Goal: Task Accomplishment & Management: Use online tool/utility

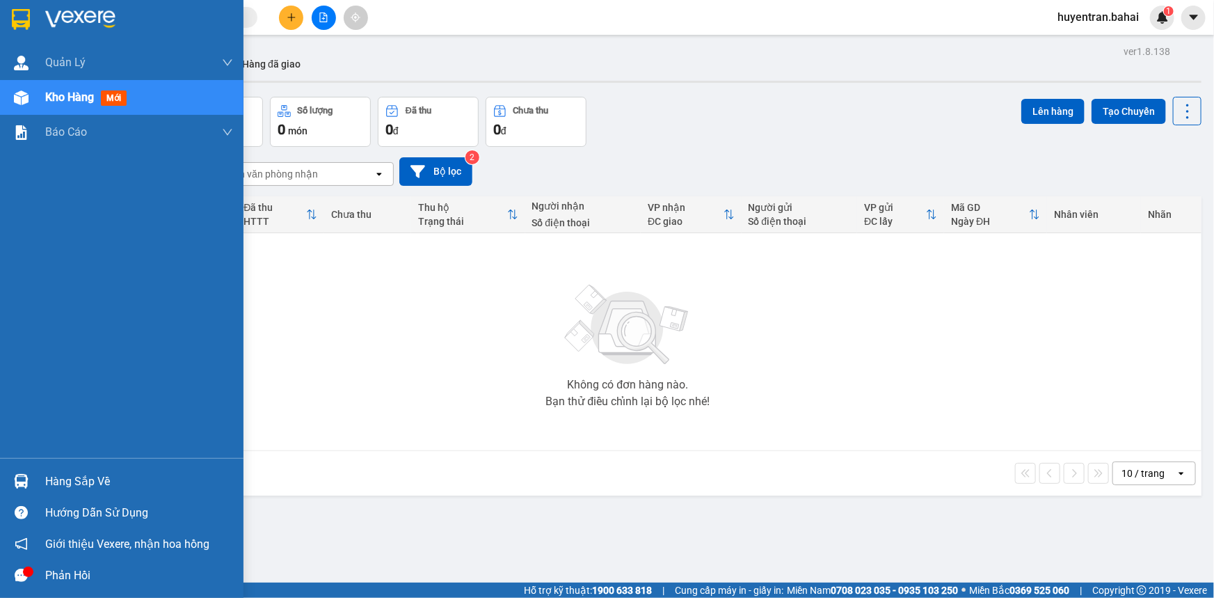
click at [134, 477] on div "Hàng sắp về" at bounding box center [139, 481] width 188 height 21
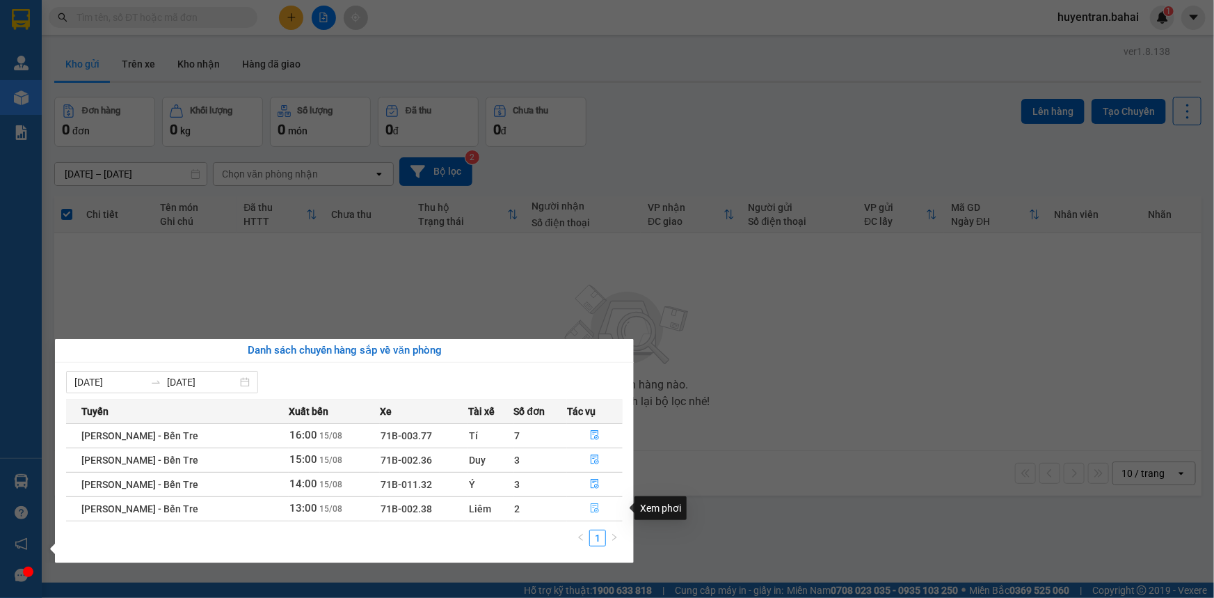
click at [597, 506] on icon "file-done" at bounding box center [595, 508] width 10 height 10
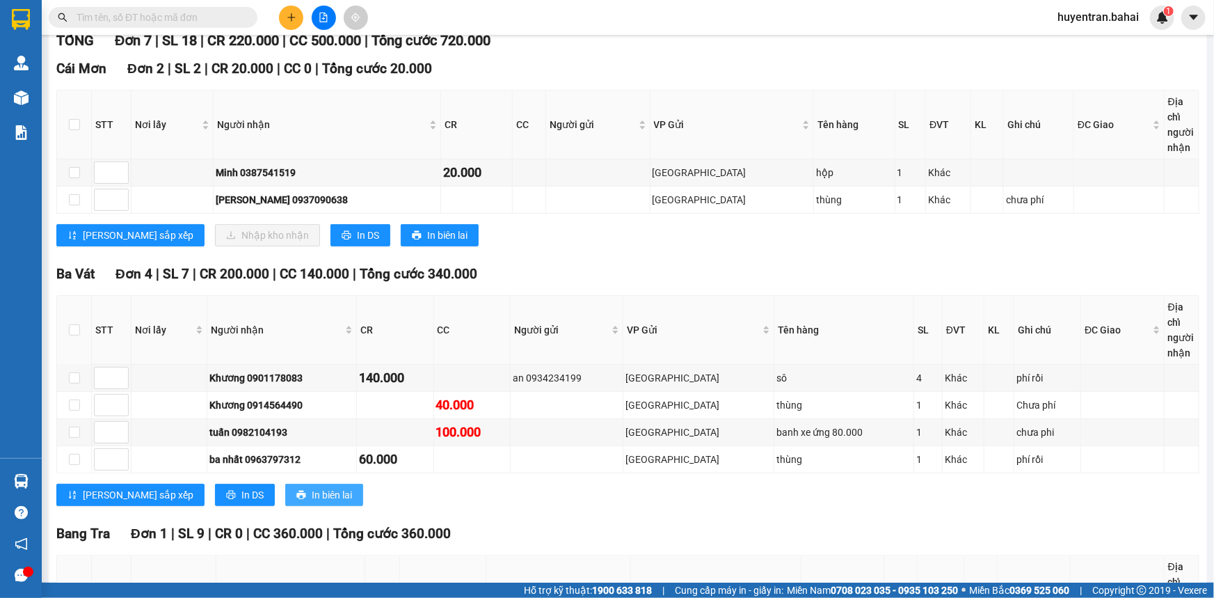
scroll to position [253, 0]
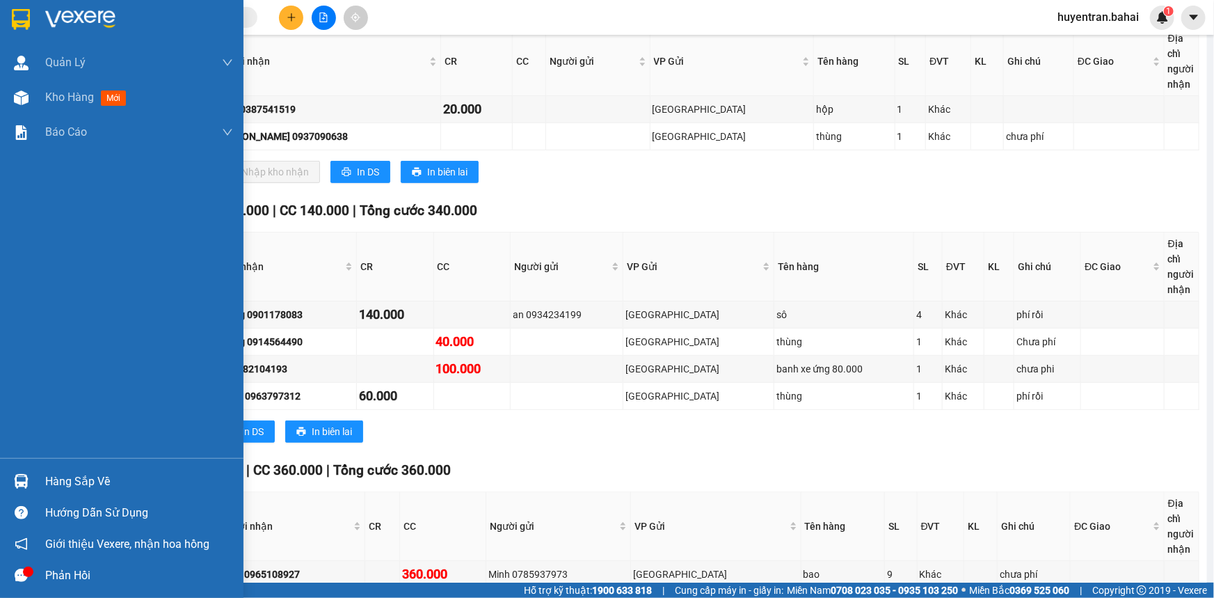
click at [109, 481] on div "Hàng sắp về" at bounding box center [139, 481] width 188 height 21
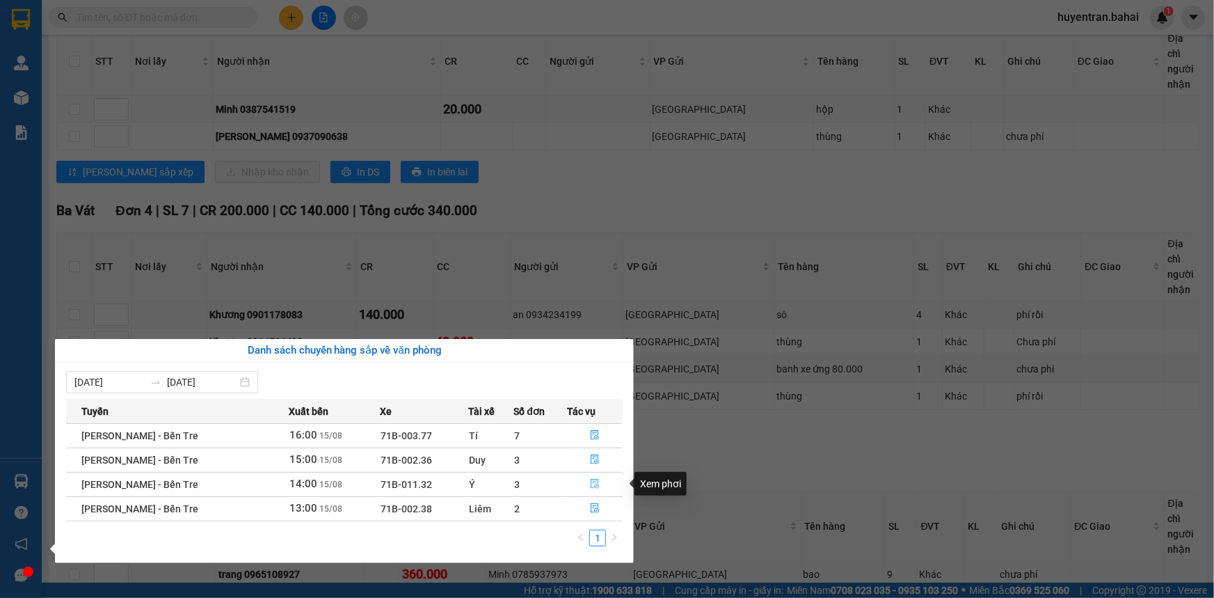
click at [590, 480] on icon "file-done" at bounding box center [595, 484] width 10 height 10
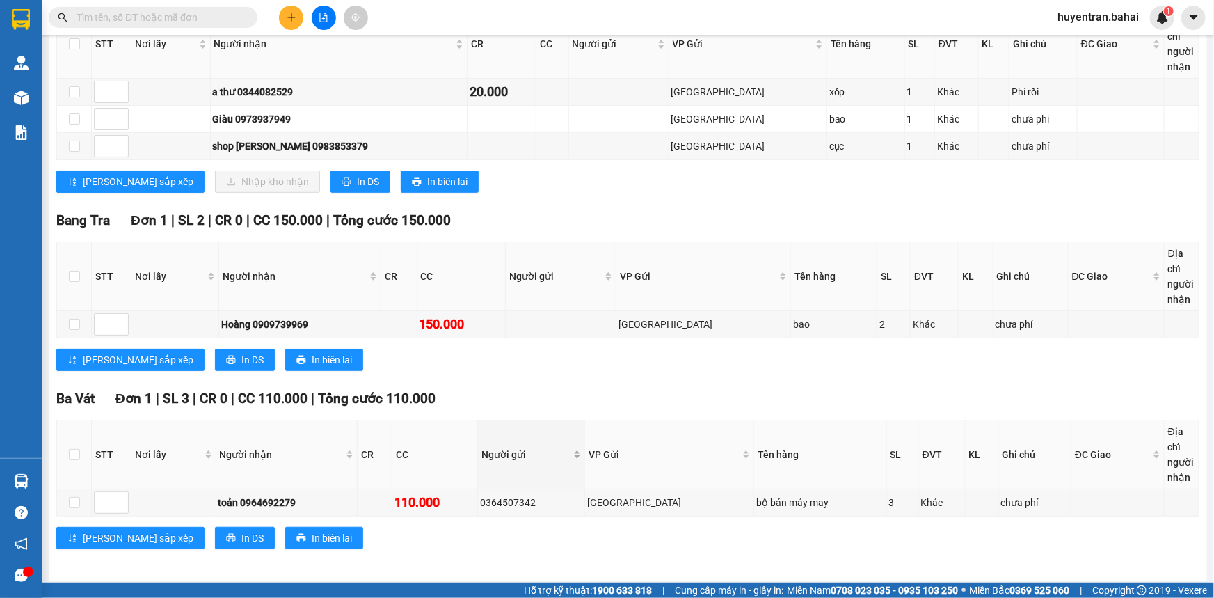
scroll to position [273, 0]
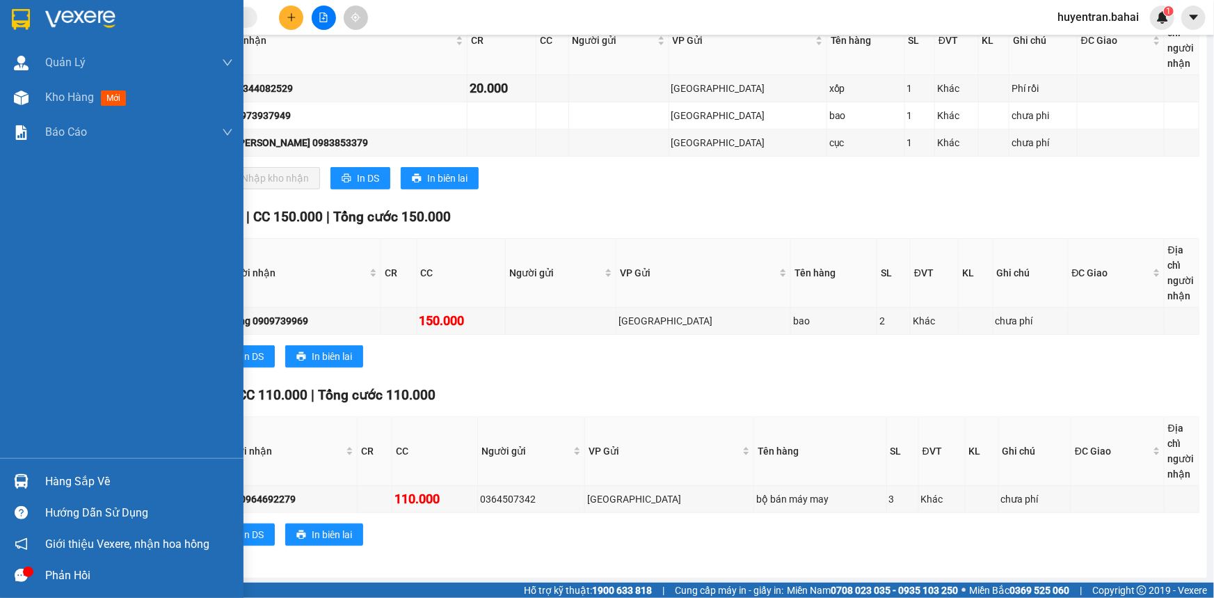
click at [59, 478] on div "Hàng sắp về" at bounding box center [139, 481] width 188 height 21
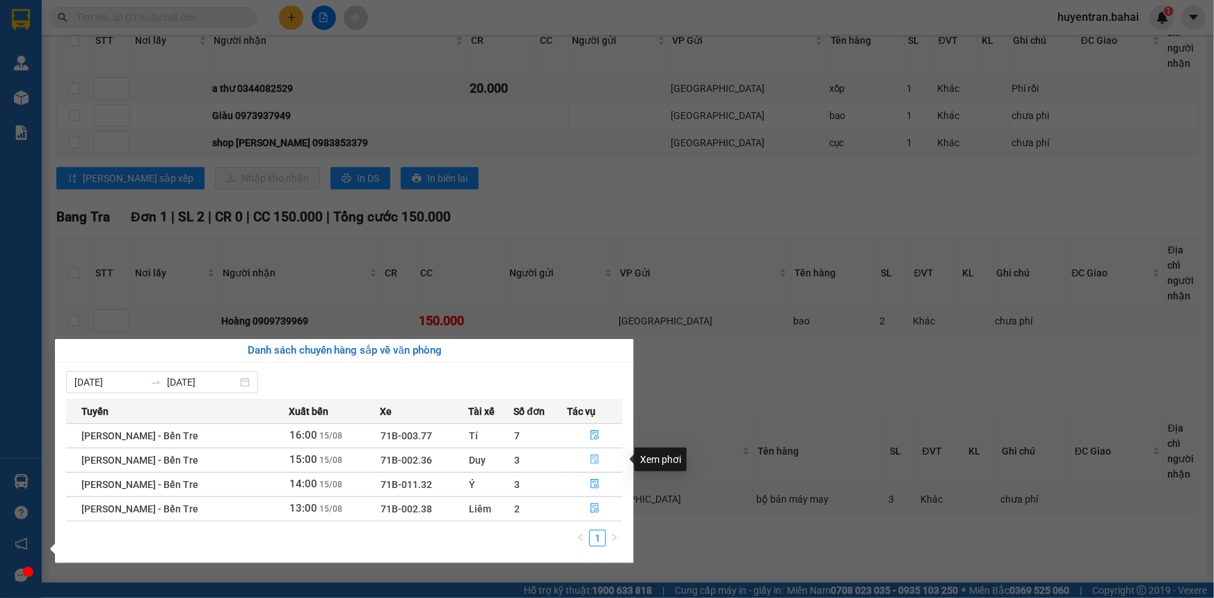
click at [586, 458] on button "button" at bounding box center [595, 460] width 54 height 22
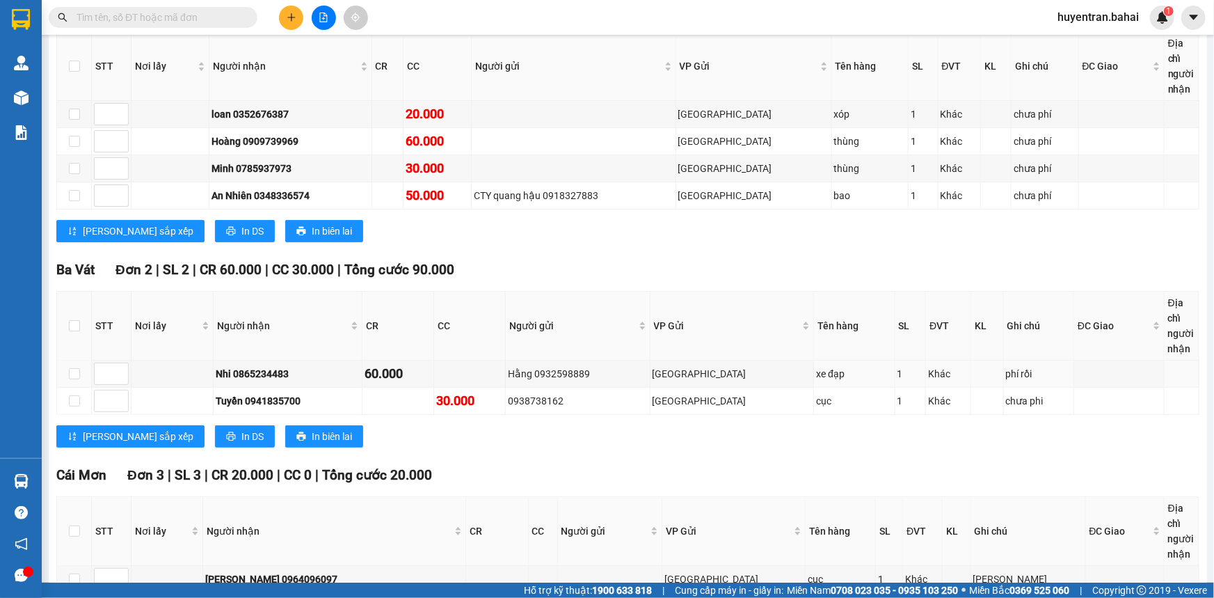
scroll to position [318, 0]
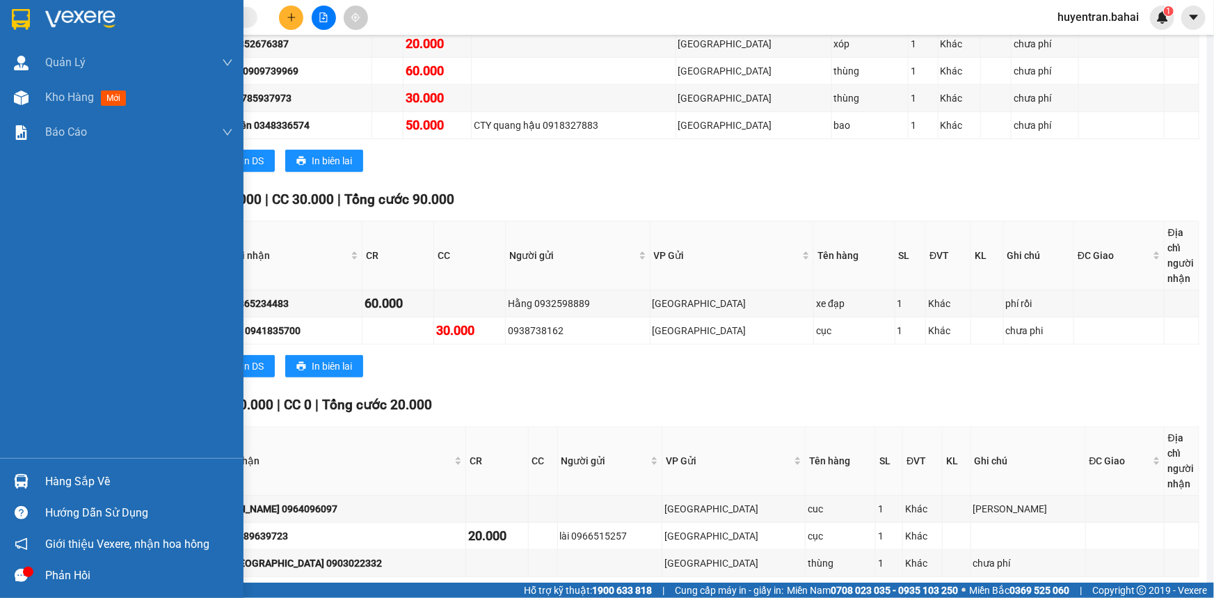
click at [60, 477] on div "Hàng sắp về" at bounding box center [139, 481] width 188 height 21
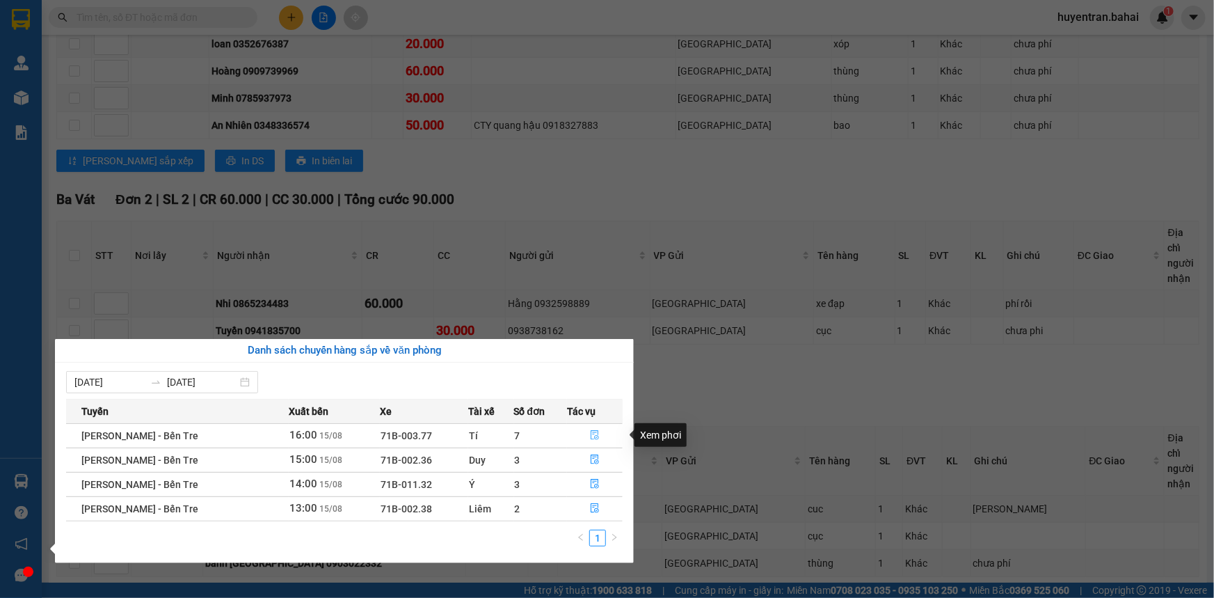
click at [591, 431] on icon "file-done" at bounding box center [595, 435] width 10 height 10
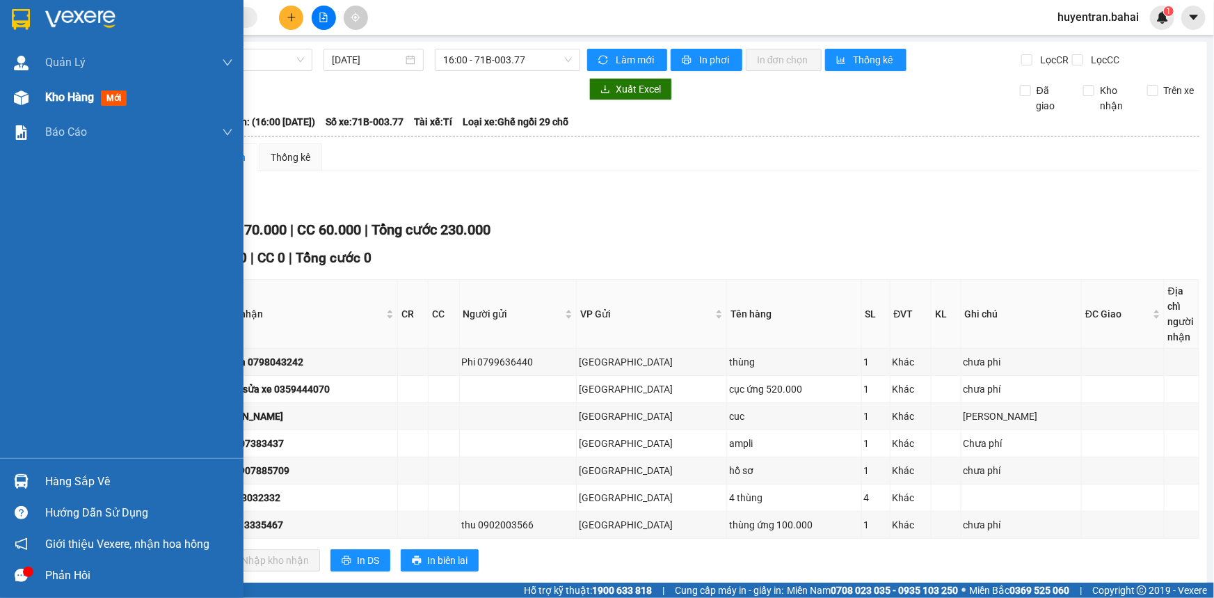
click at [56, 93] on span "Kho hàng" at bounding box center [69, 96] width 49 height 13
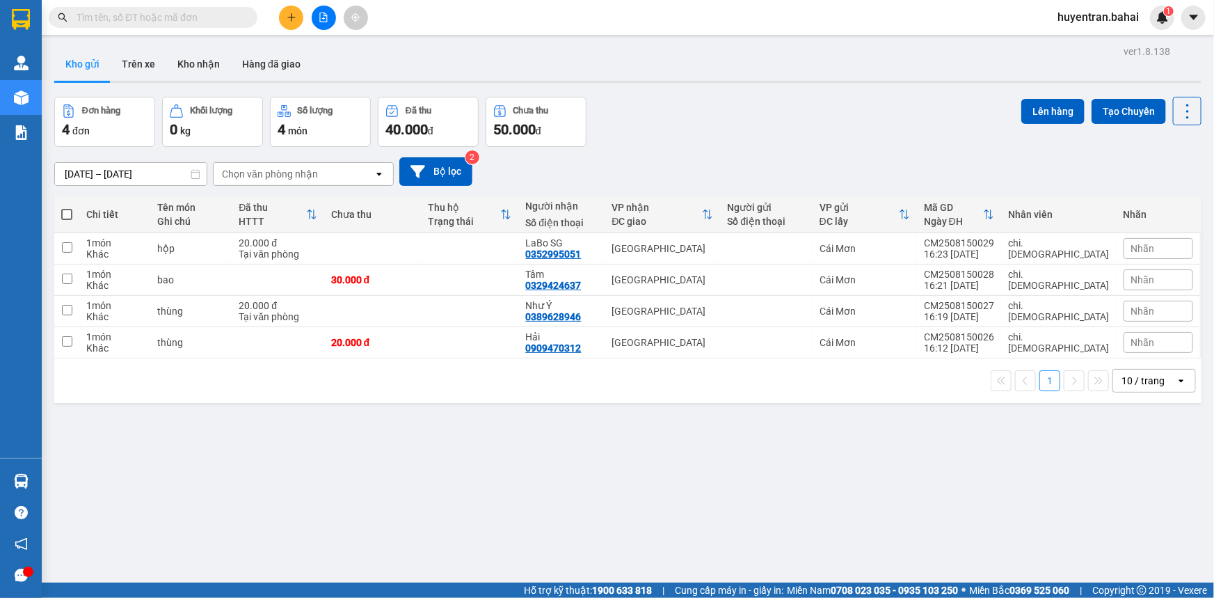
click at [65, 209] on span at bounding box center [66, 214] width 11 height 11
click at [67, 207] on input "checkbox" at bounding box center [67, 207] width 0 height 0
checkbox input "true"
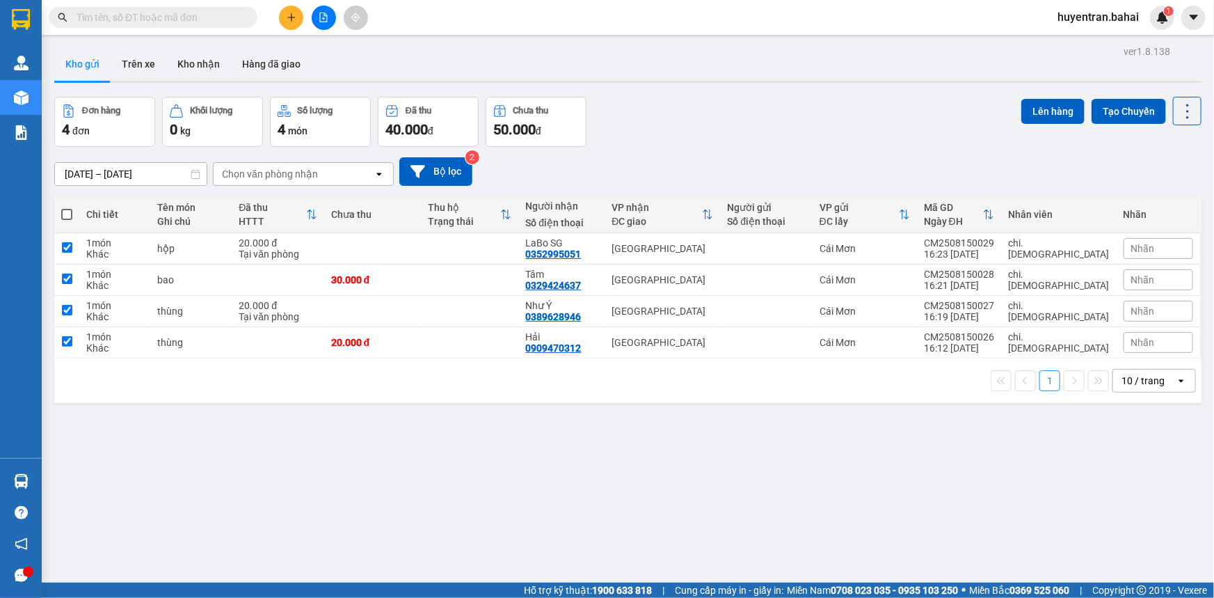
checkbox input "true"
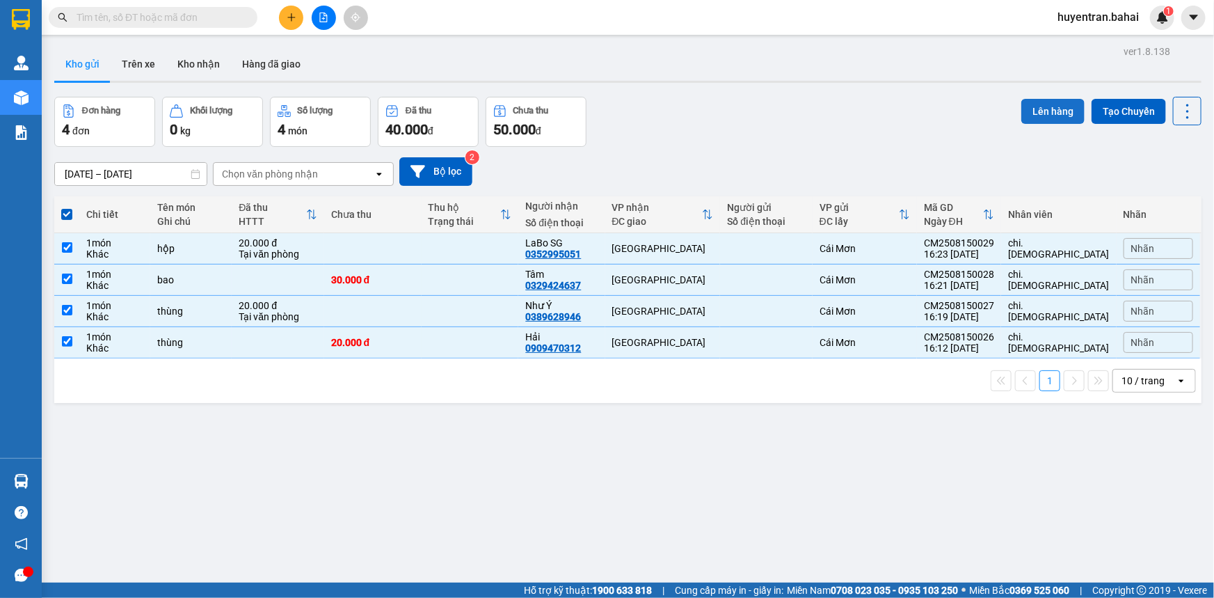
click at [1066, 111] on button "Lên hàng" at bounding box center [1052, 111] width 63 height 25
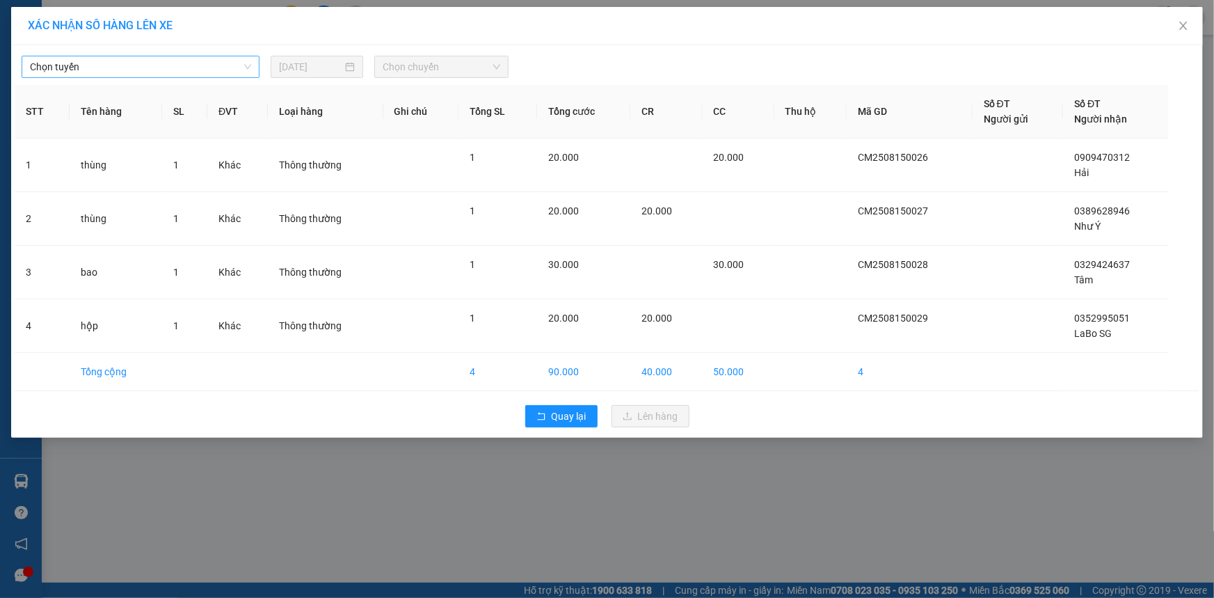
click at [74, 73] on span "Chọn tuyến" at bounding box center [140, 66] width 221 height 21
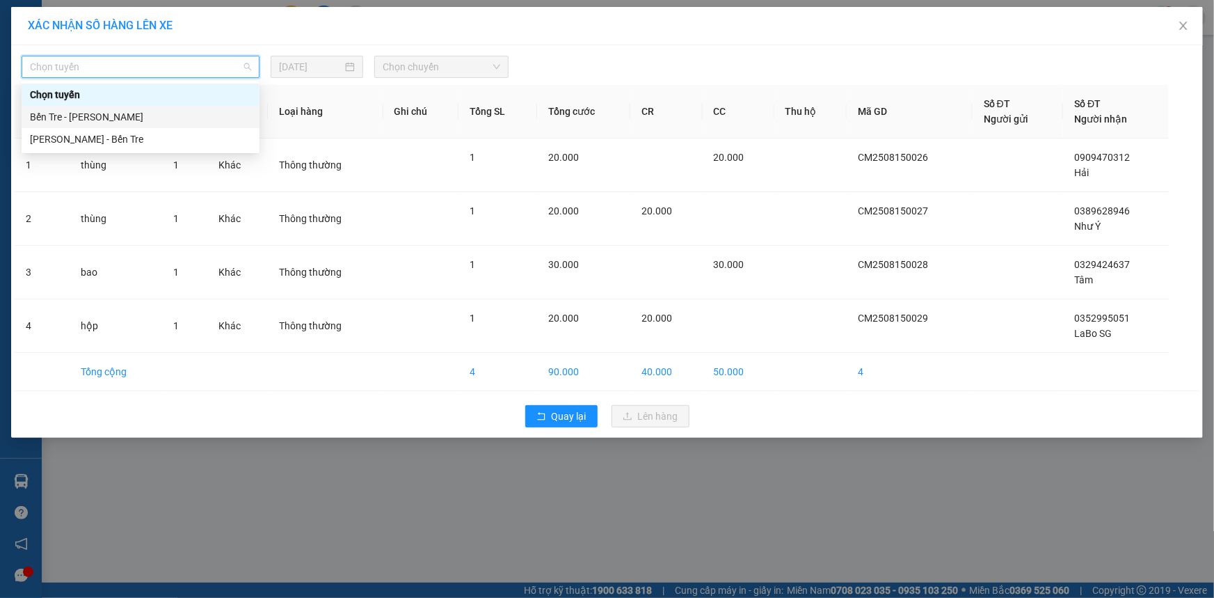
drag, startPoint x: 74, startPoint y: 125, endPoint x: 109, endPoint y: 108, distance: 38.9
click at [79, 124] on div "Bến Tre - [PERSON_NAME]" at bounding box center [141, 117] width 238 height 22
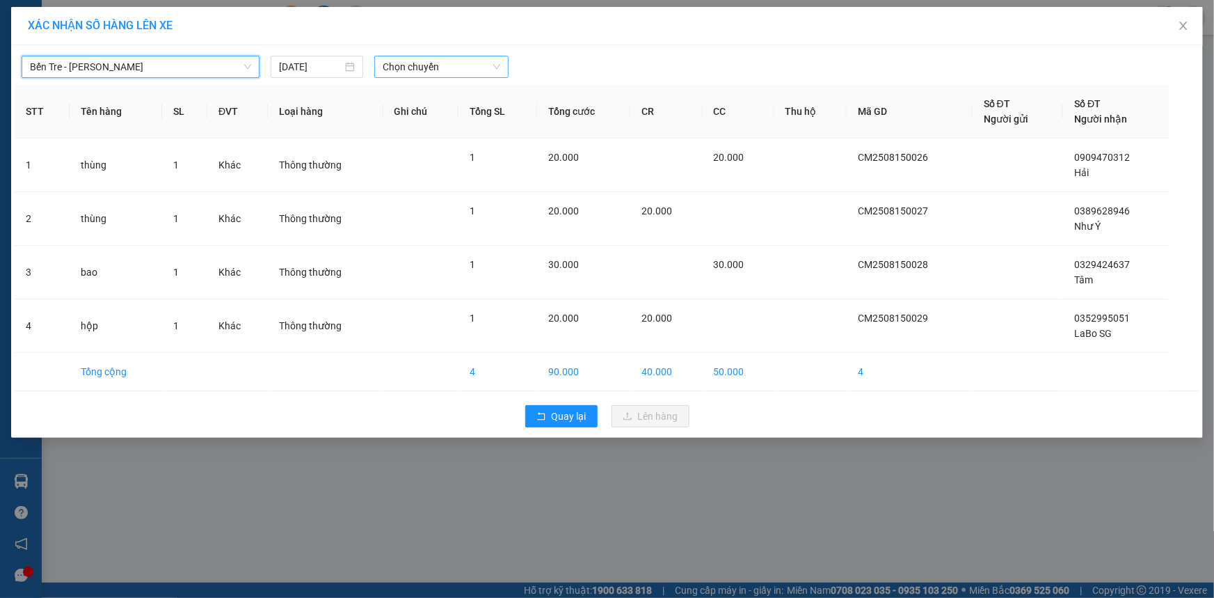
click at [463, 65] on span "Chọn chuyến" at bounding box center [442, 66] width 118 height 21
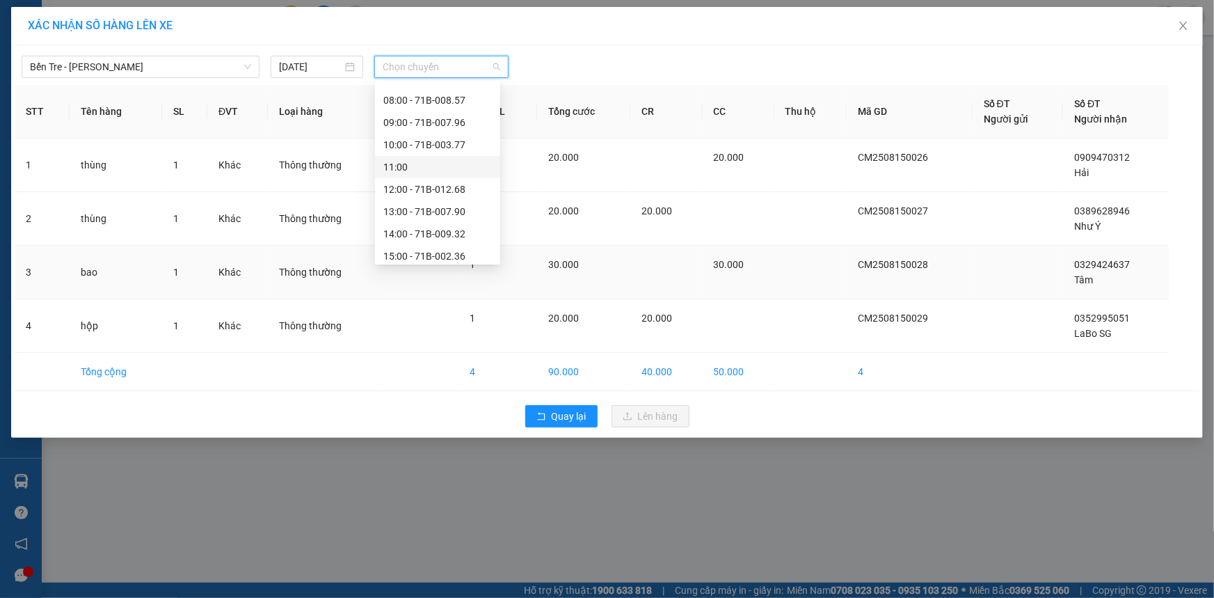
scroll to position [200, 0]
click at [425, 254] on div "17:00" at bounding box center [437, 250] width 109 height 15
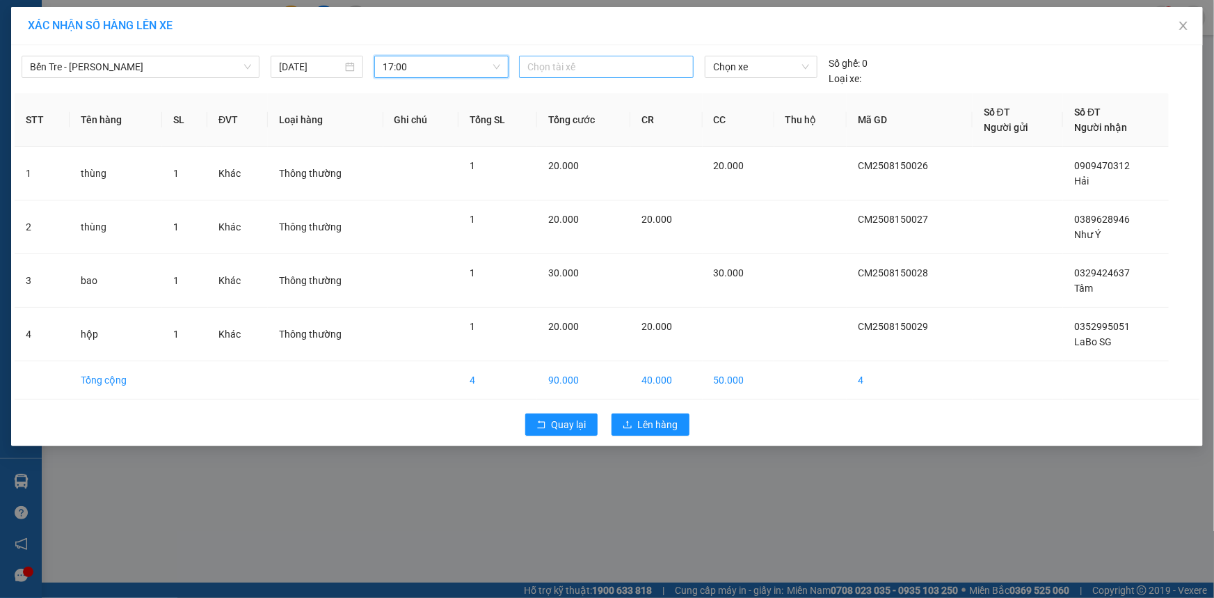
click at [588, 70] on div at bounding box center [606, 66] width 168 height 17
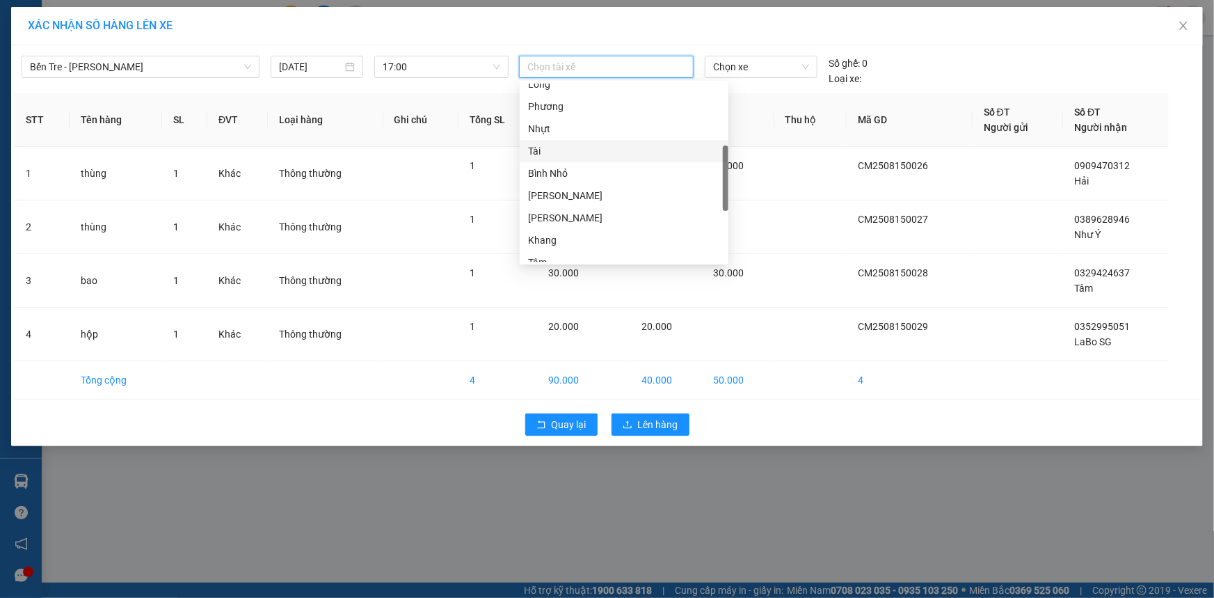
scroll to position [106, 0]
click at [585, 166] on div "Hiến" at bounding box center [624, 166] width 192 height 15
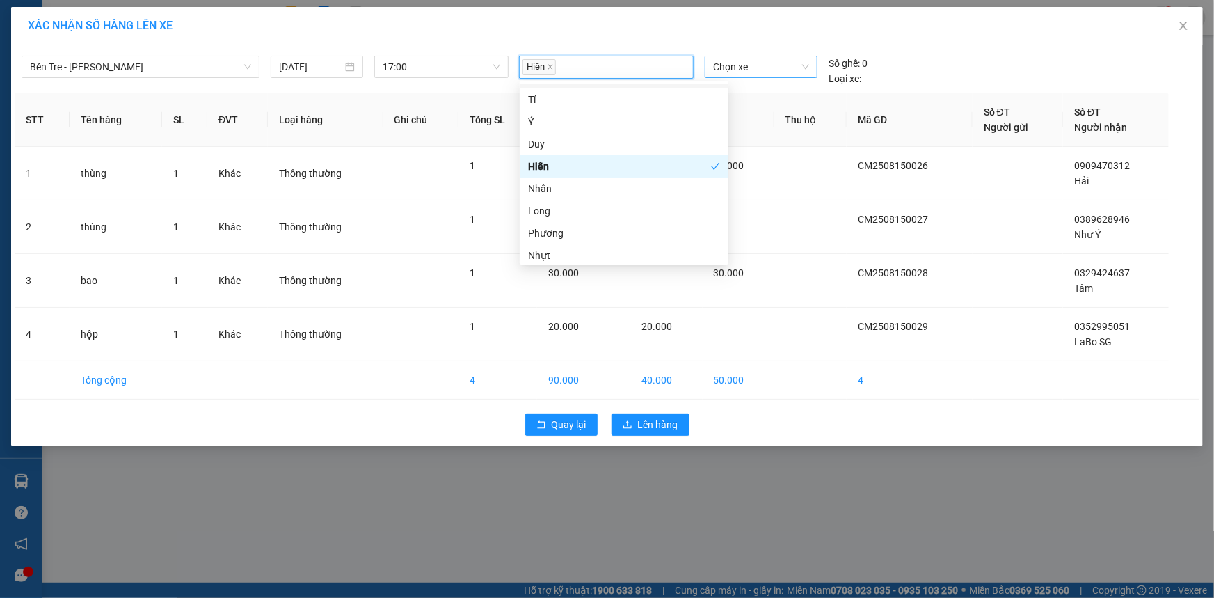
click at [742, 67] on span "Chọn xe" at bounding box center [761, 66] width 96 height 21
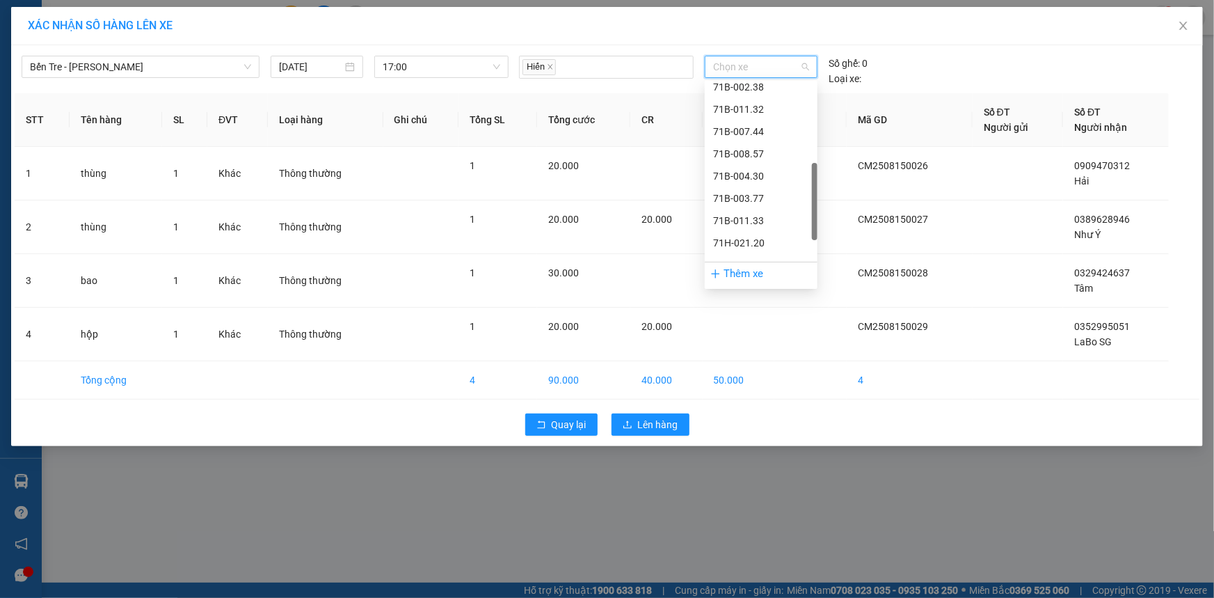
scroll to position [253, 0]
drag, startPoint x: 756, startPoint y: 152, endPoint x: 755, endPoint y: 162, distance: 10.5
click at [756, 152] on div "71B-008.57" at bounding box center [761, 153] width 96 height 15
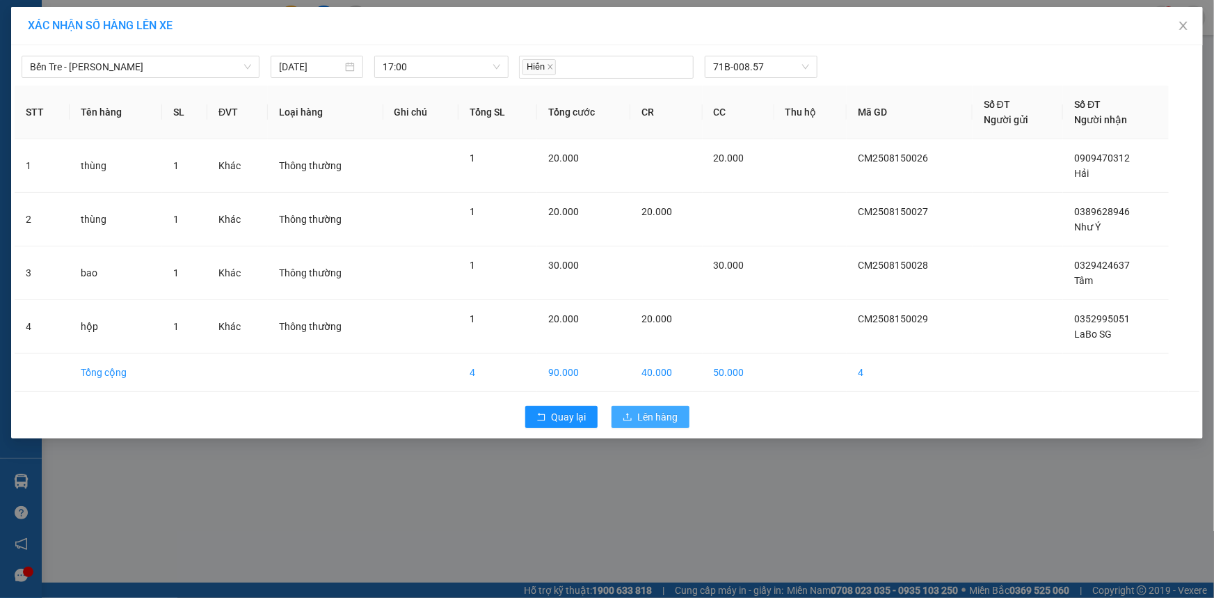
click at [660, 418] on span "Lên hàng" at bounding box center [658, 416] width 40 height 15
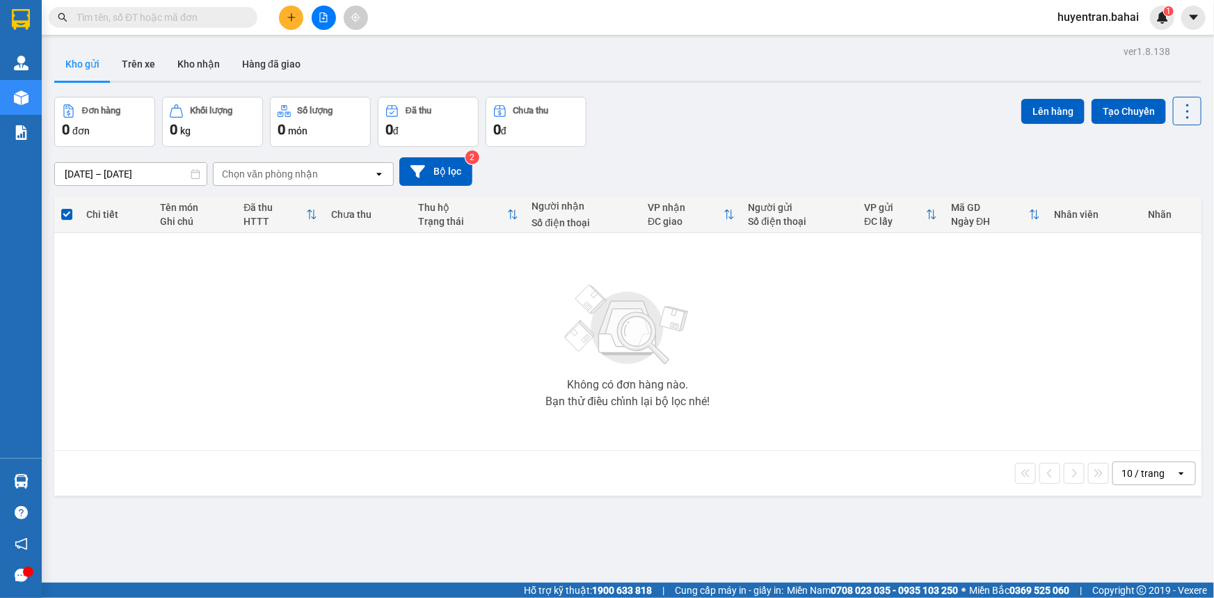
click at [229, 15] on input "text" at bounding box center [159, 17] width 164 height 15
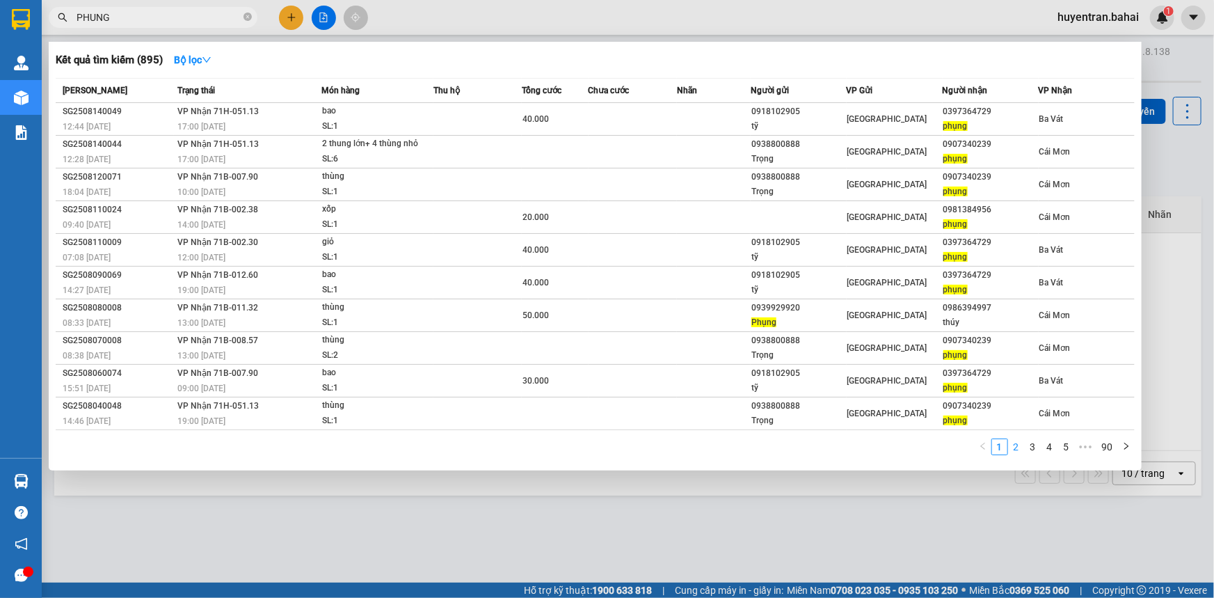
type input "PHUNG"
click at [1018, 443] on link "2" at bounding box center [1016, 446] width 15 height 15
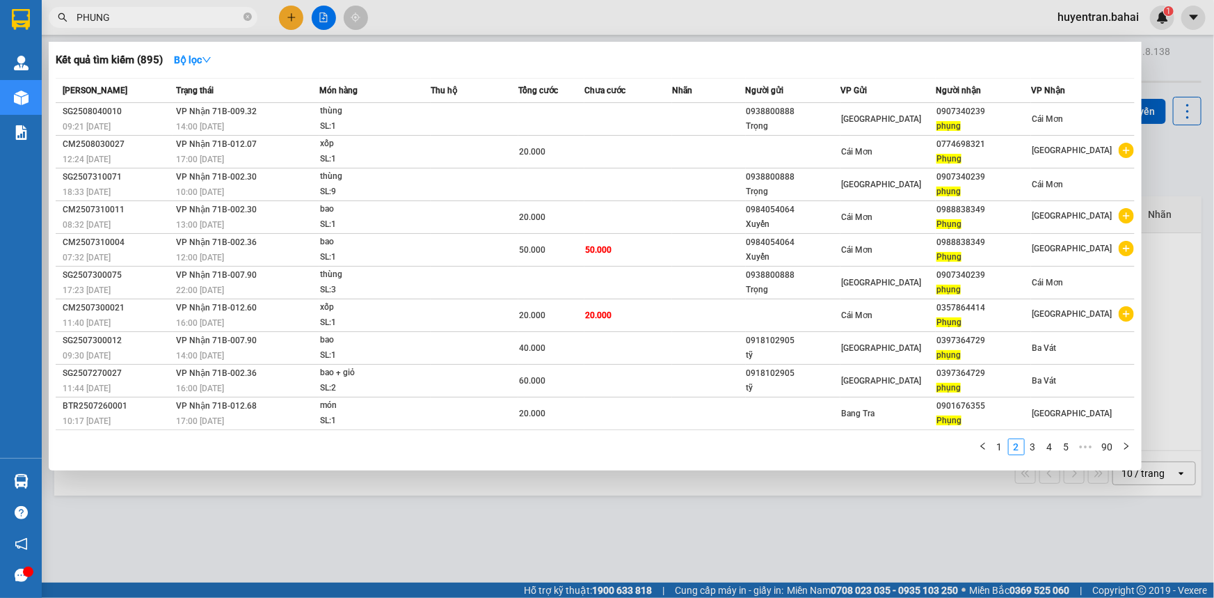
drag, startPoint x: 445, startPoint y: 533, endPoint x: 272, endPoint y: 454, distance: 190.5
click at [444, 529] on div at bounding box center [607, 299] width 1214 height 598
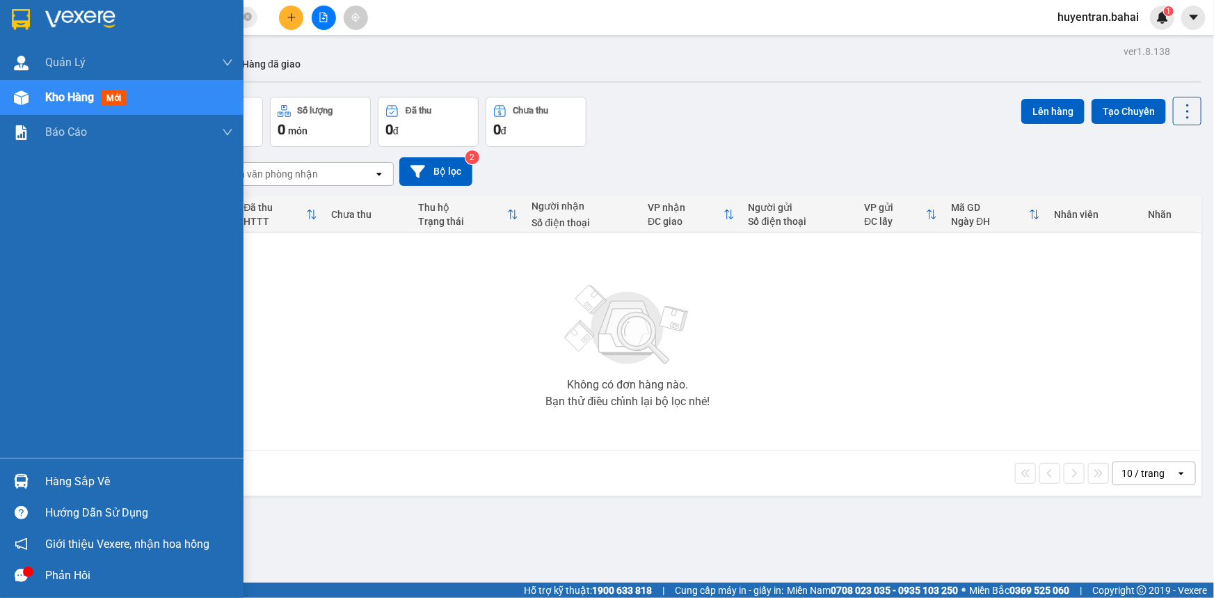
click at [161, 98] on div "Kho hàng mới" at bounding box center [139, 97] width 188 height 35
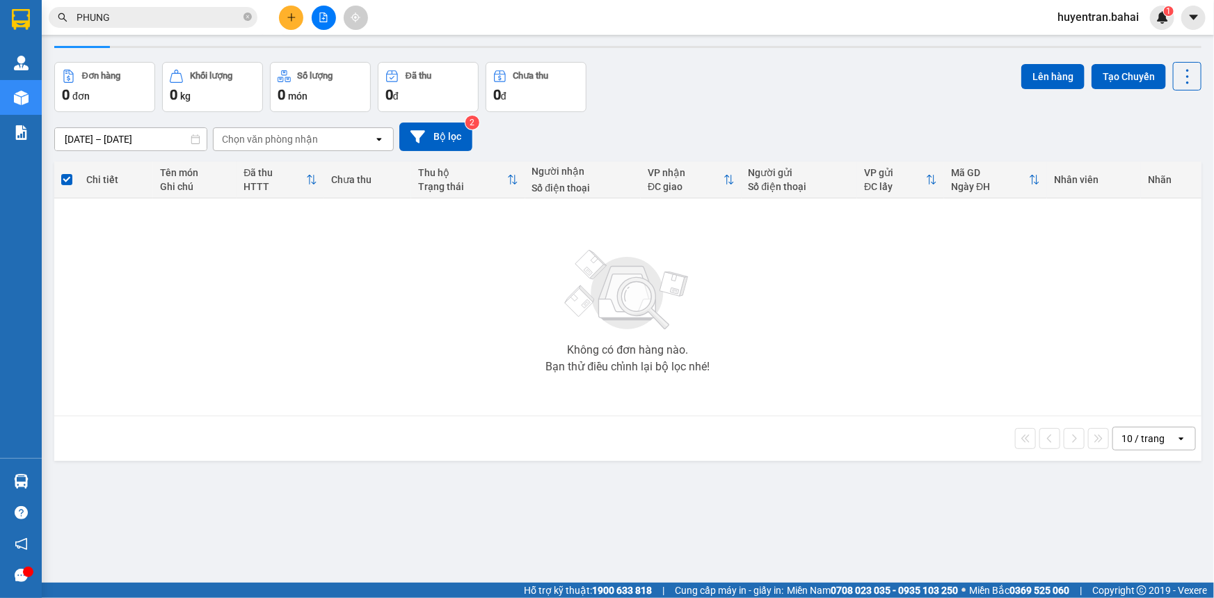
scroll to position [63, 0]
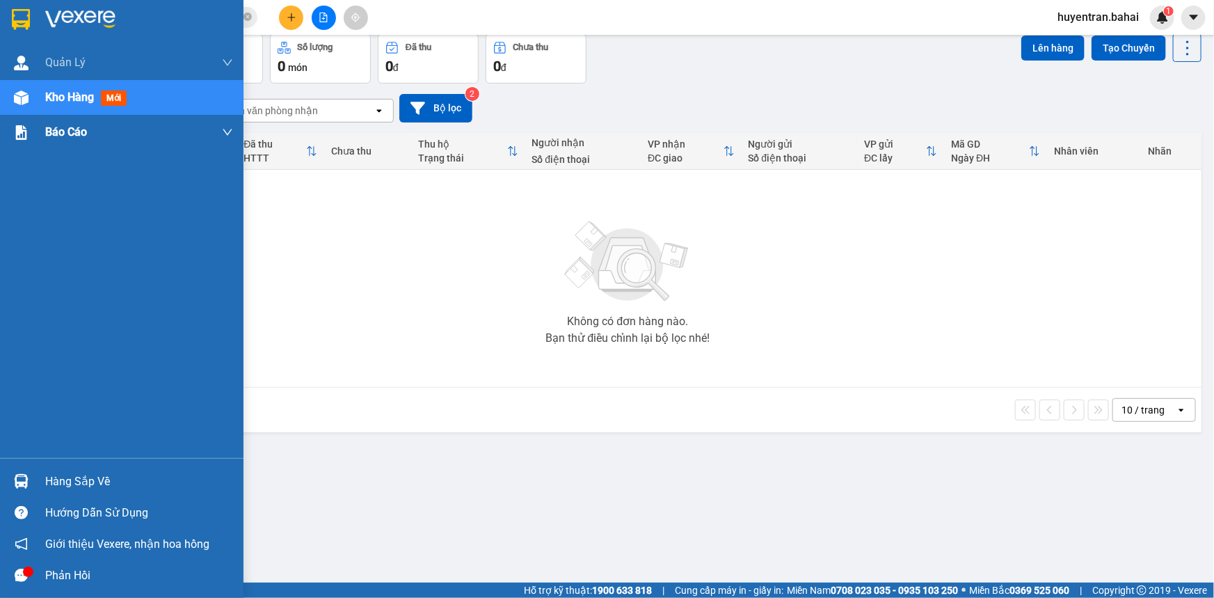
drag, startPoint x: 147, startPoint y: 102, endPoint x: 152, endPoint y: 119, distance: 17.4
click at [147, 103] on div "Kho hàng mới" at bounding box center [139, 97] width 188 height 35
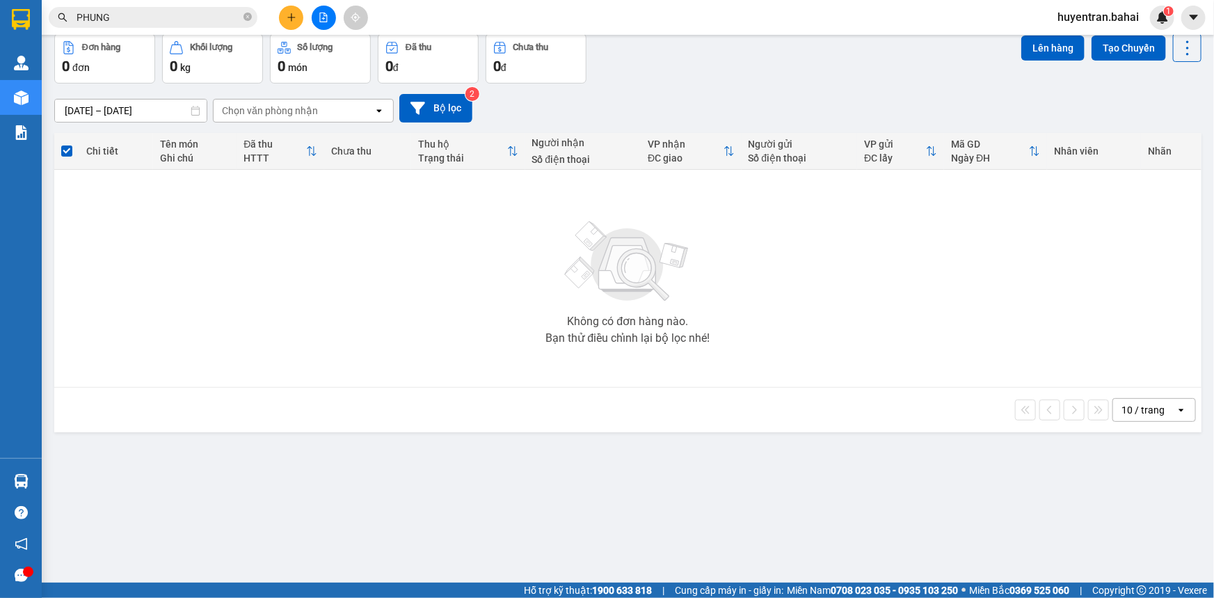
click at [89, 486] on div "ver 1.8.138 Kho gửi Trên xe Kho nhận Hàng đã giao Đơn hàng 0 đơn Khối lượng 0 k…" at bounding box center [628, 277] width 1158 height 598
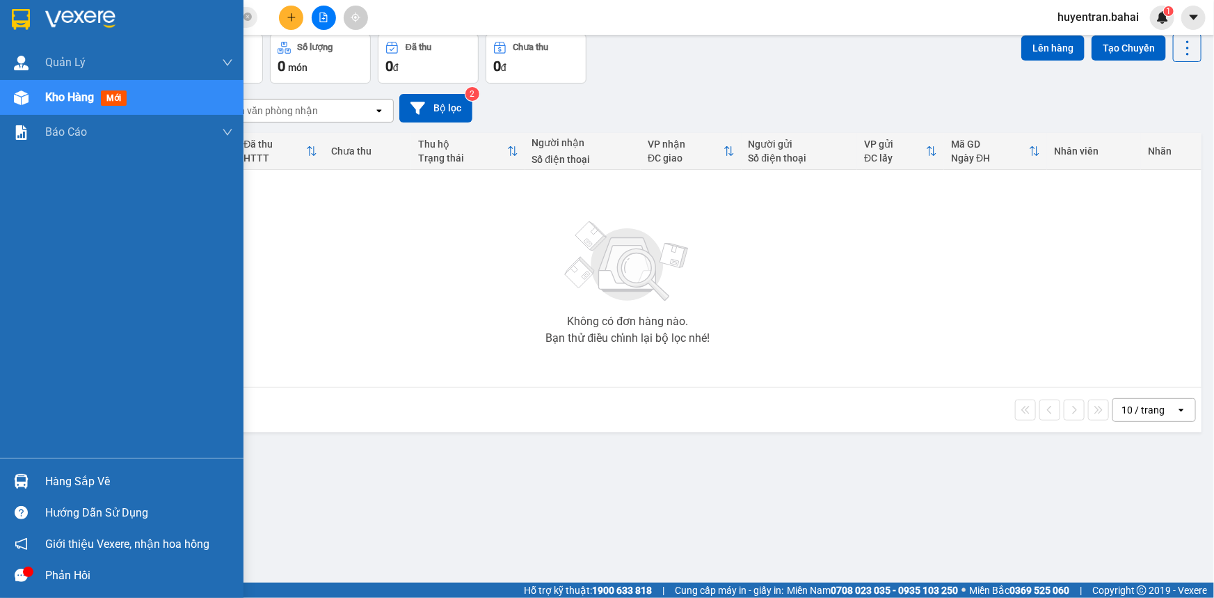
click at [93, 481] on div "Hàng sắp về" at bounding box center [139, 481] width 188 height 21
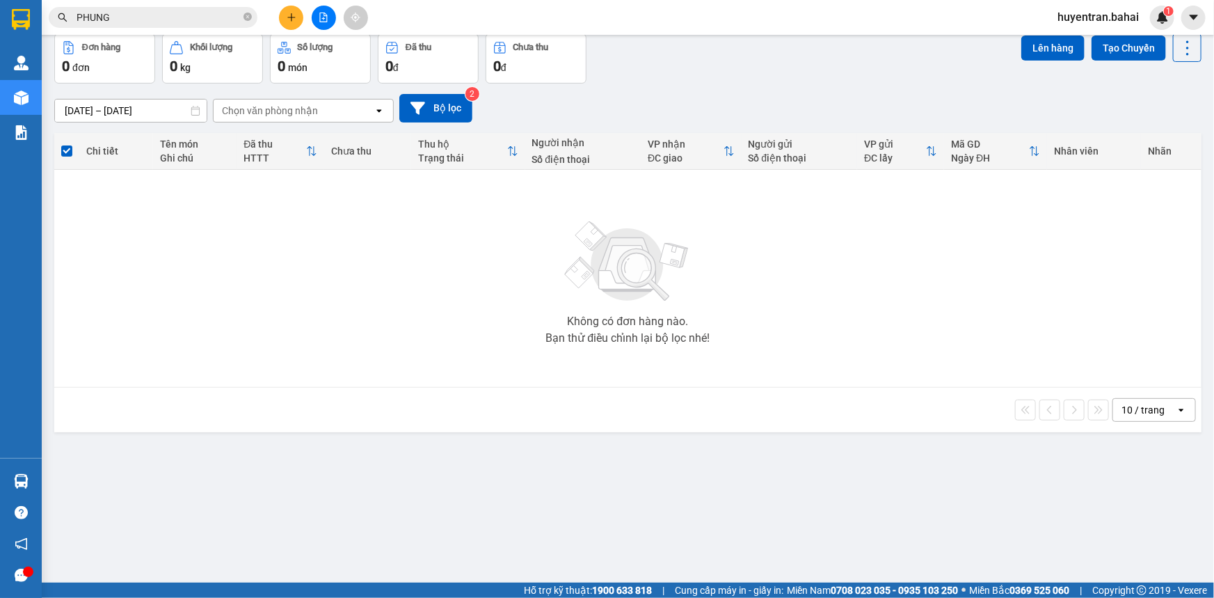
click at [772, 459] on section "Kết quả tìm kiếm ( 895 ) Bộ lọc Mã ĐH Trạng thái Món hàng Thu hộ Tổng cước Chưa…" at bounding box center [607, 299] width 1214 height 598
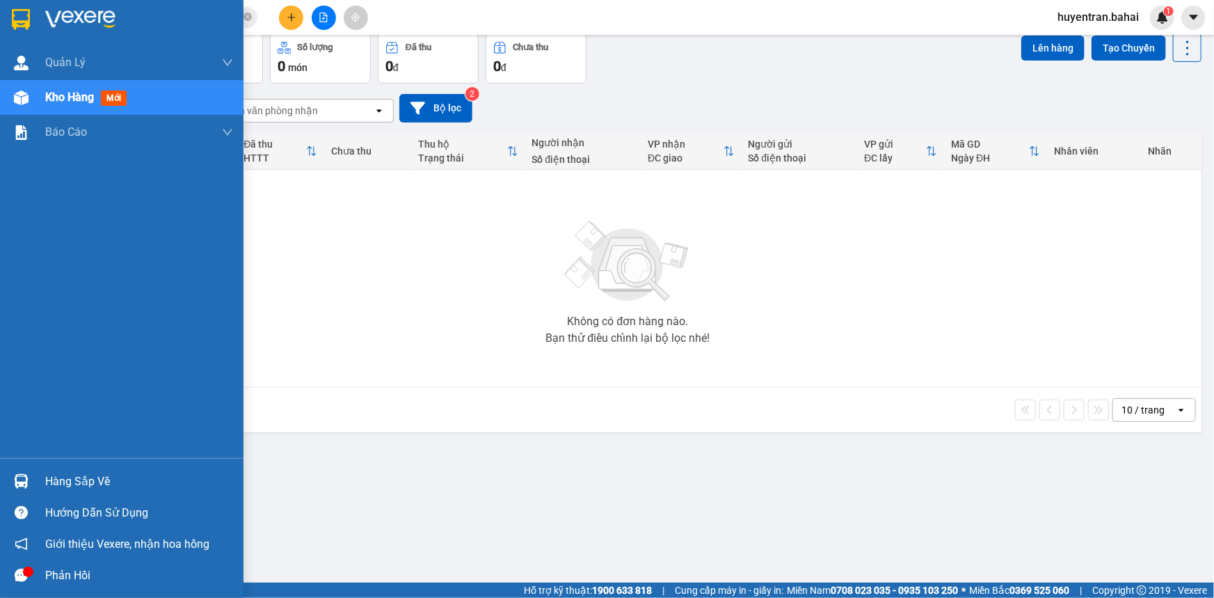
click at [62, 482] on div "Hàng sắp về" at bounding box center [139, 481] width 188 height 21
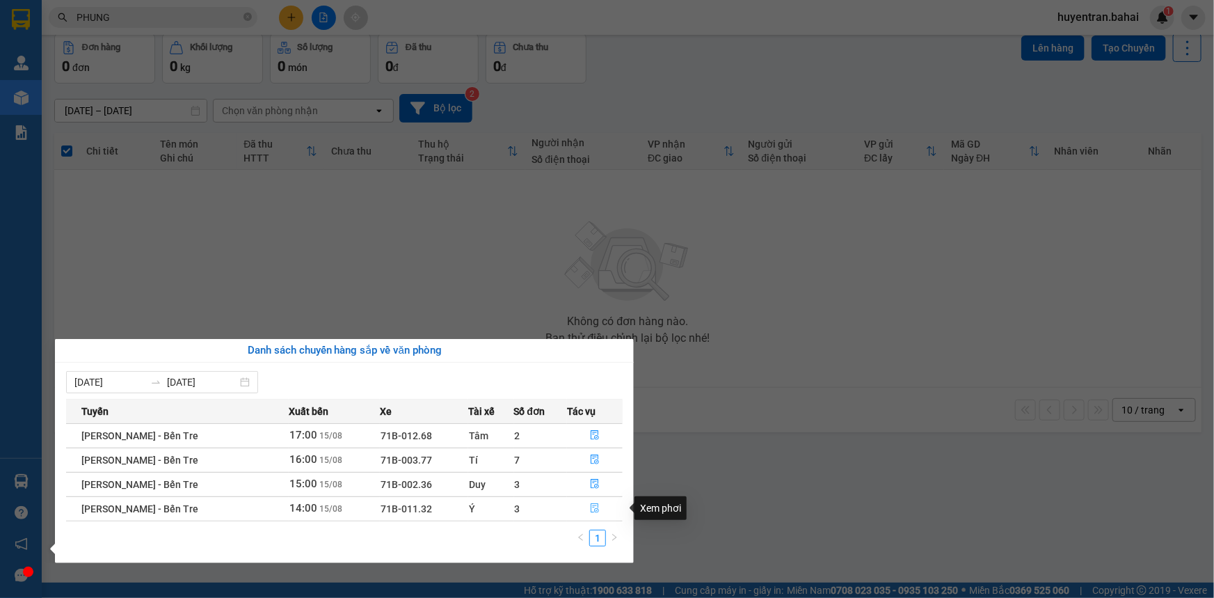
click at [599, 503] on button "button" at bounding box center [595, 508] width 54 height 22
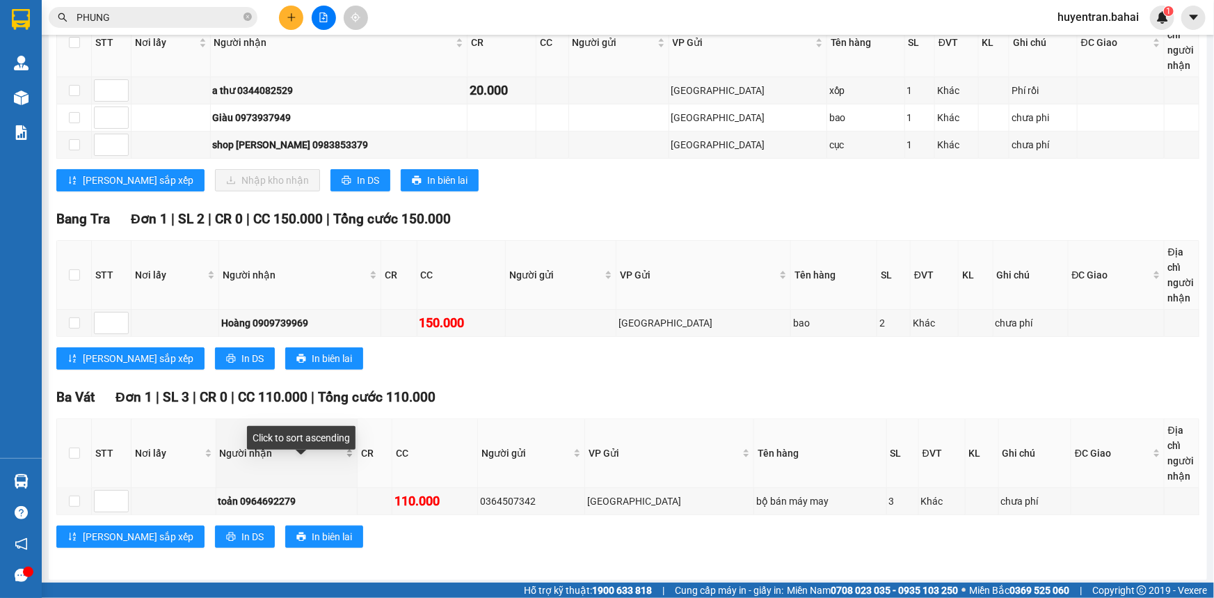
scroll to position [273, 0]
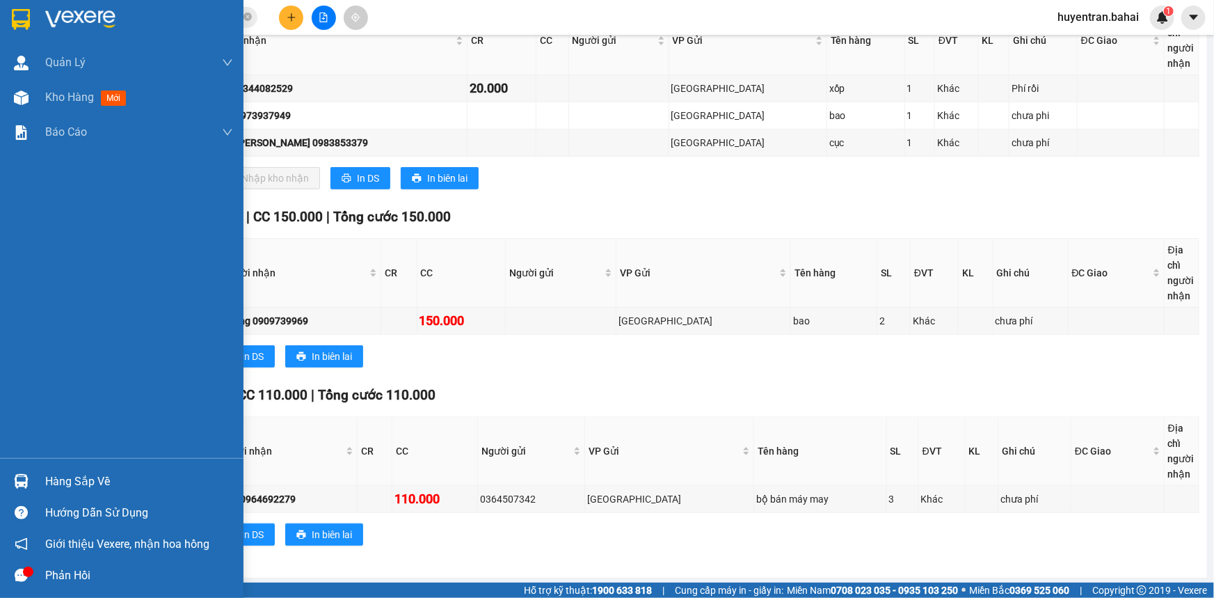
click at [39, 477] on div "Hàng sắp về" at bounding box center [121, 480] width 243 height 31
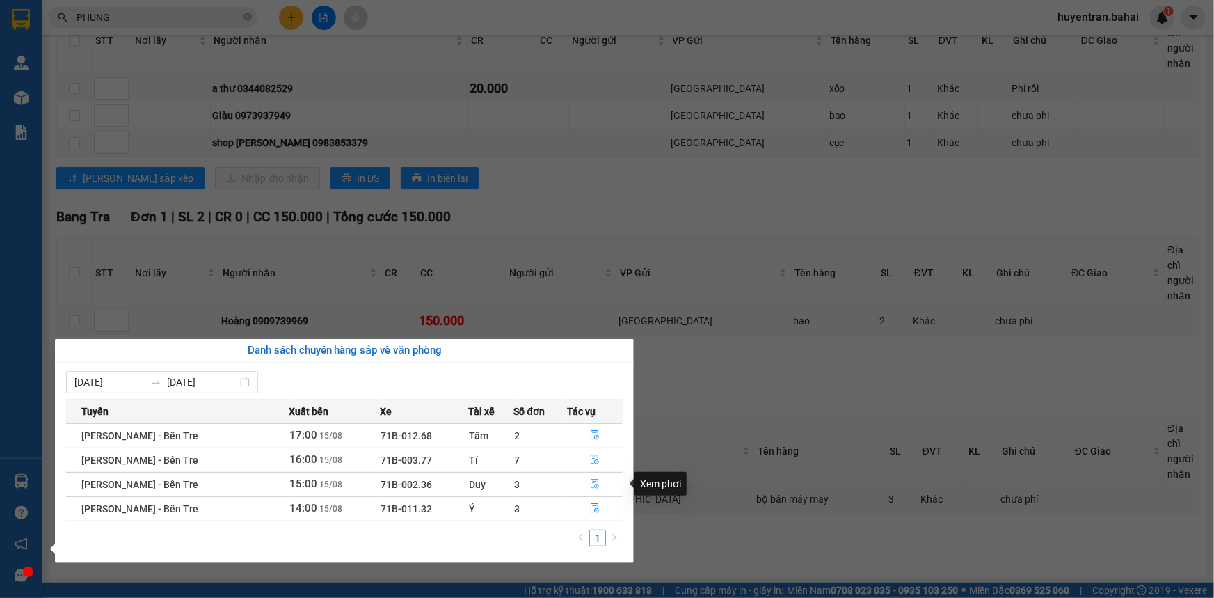
click at [593, 476] on button "button" at bounding box center [595, 484] width 54 height 22
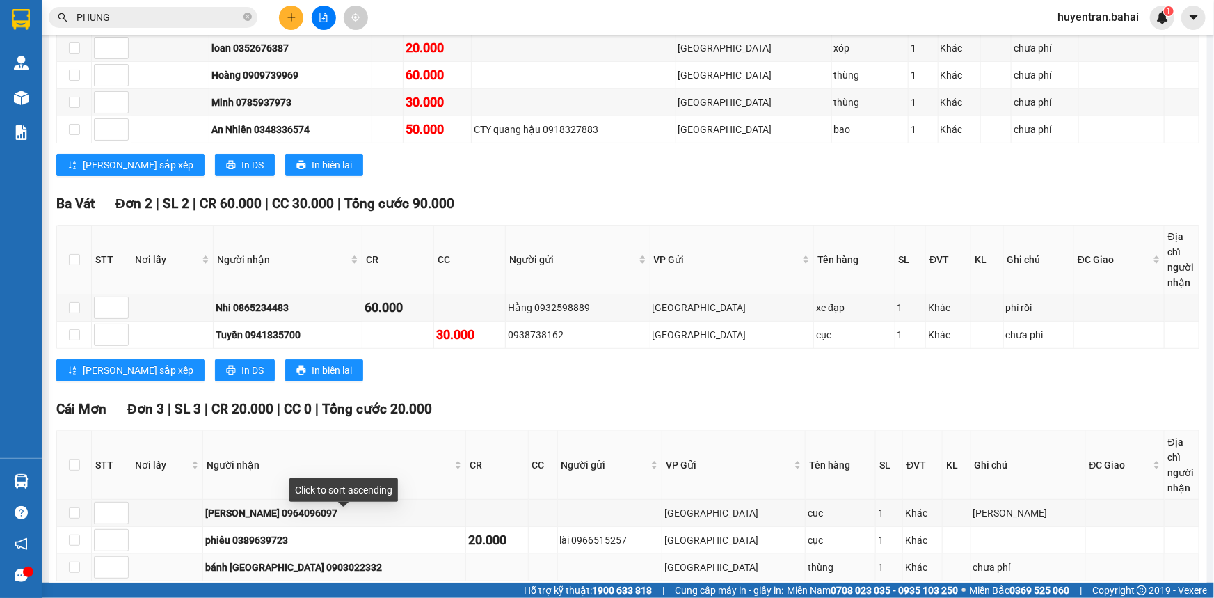
scroll to position [381, 0]
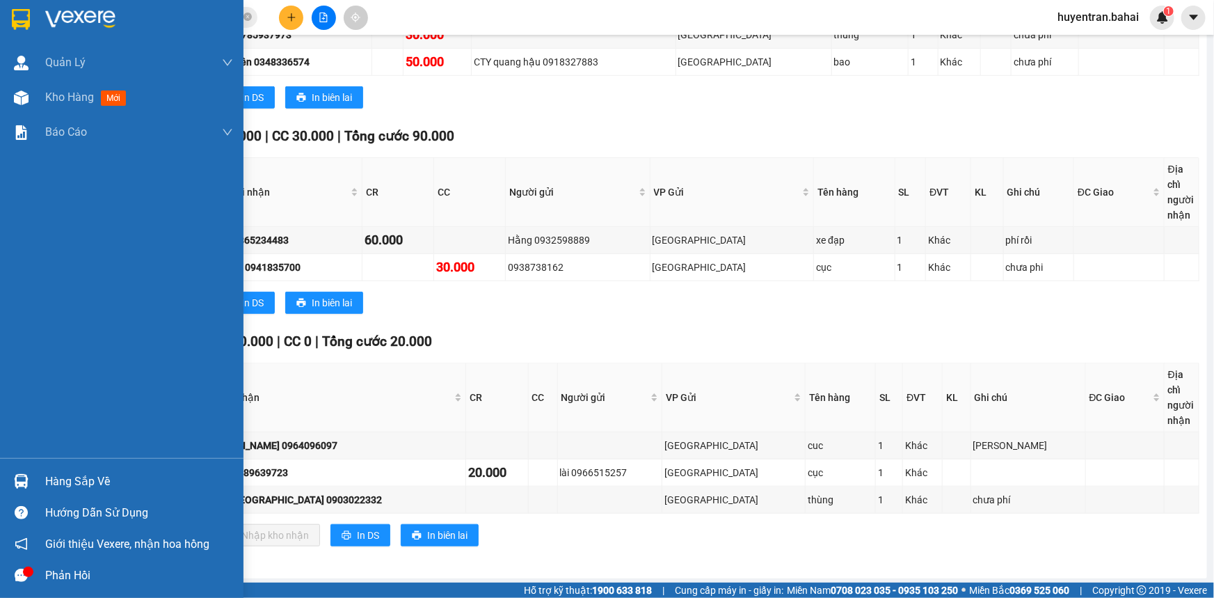
click at [58, 486] on div "Hàng sắp về" at bounding box center [139, 481] width 188 height 21
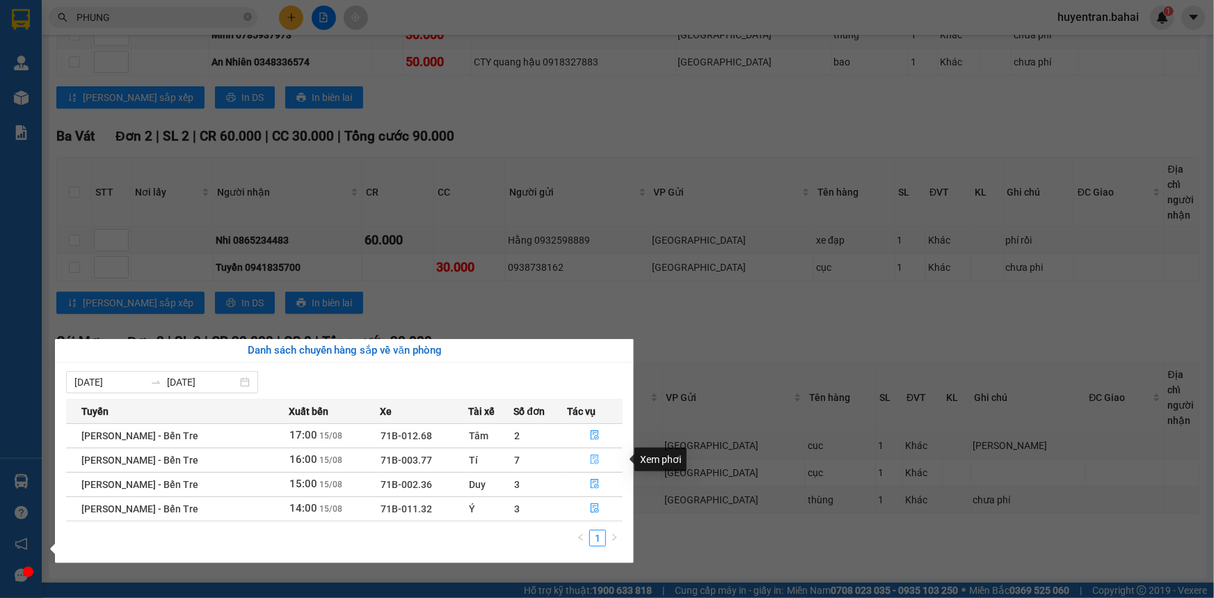
click at [596, 466] on button "button" at bounding box center [595, 460] width 54 height 22
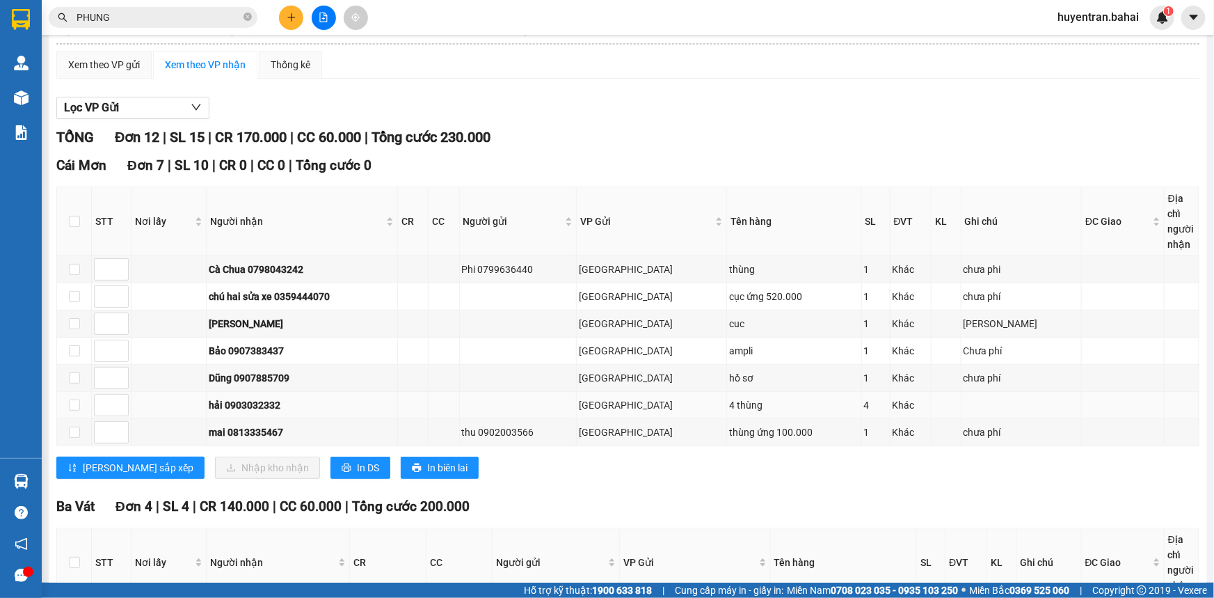
scroll to position [19, 0]
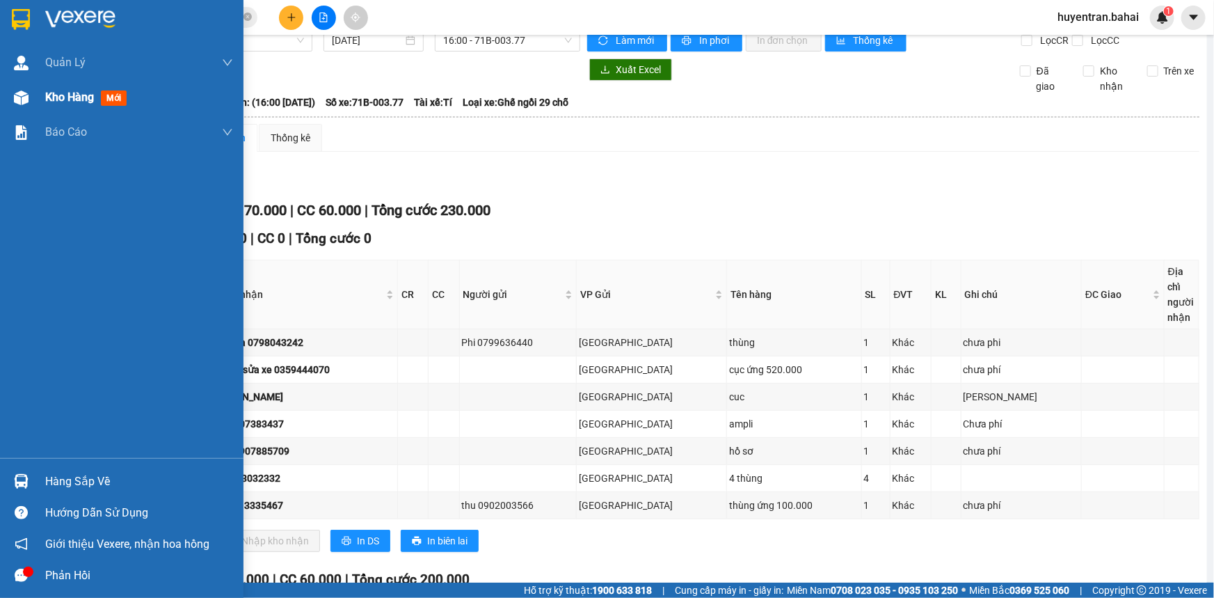
click at [110, 104] on span "mới" at bounding box center [114, 97] width 26 height 15
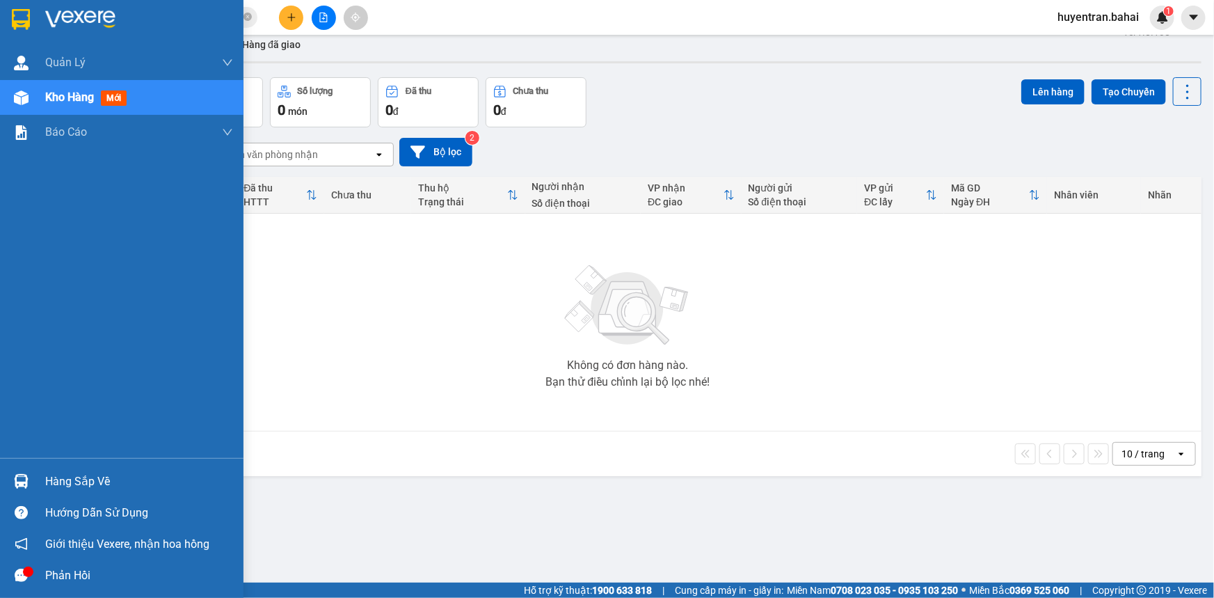
drag, startPoint x: 89, startPoint y: 487, endPoint x: 95, endPoint y: 481, distance: 7.9
click at [93, 484] on div "Hàng sắp về" at bounding box center [139, 481] width 188 height 21
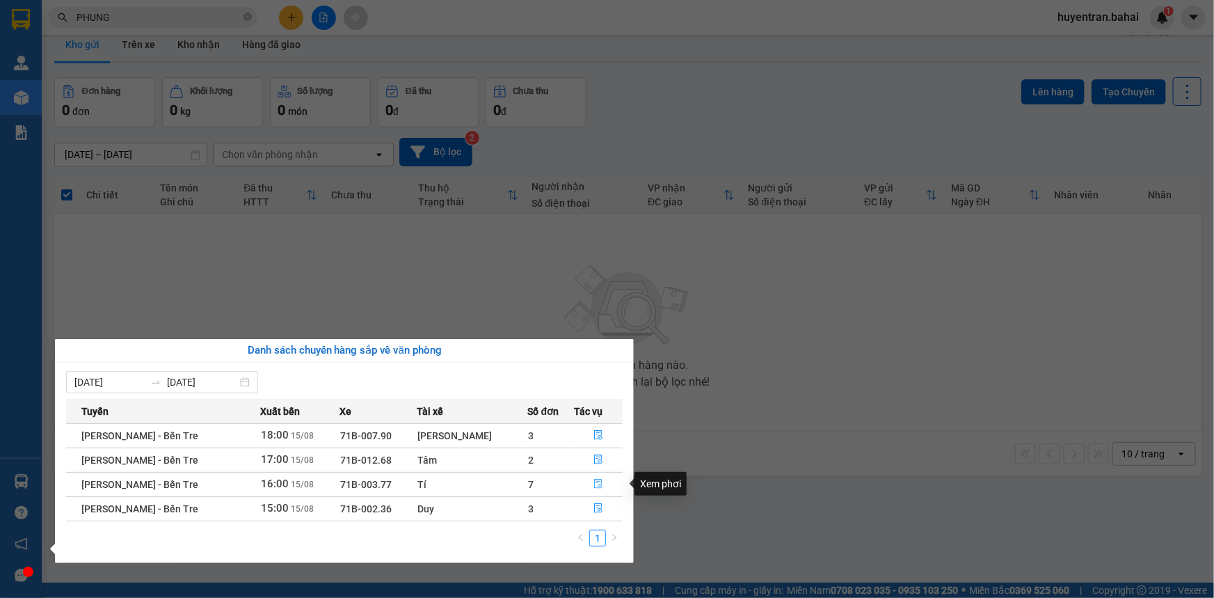
click at [594, 482] on icon "file-done" at bounding box center [598, 484] width 8 height 10
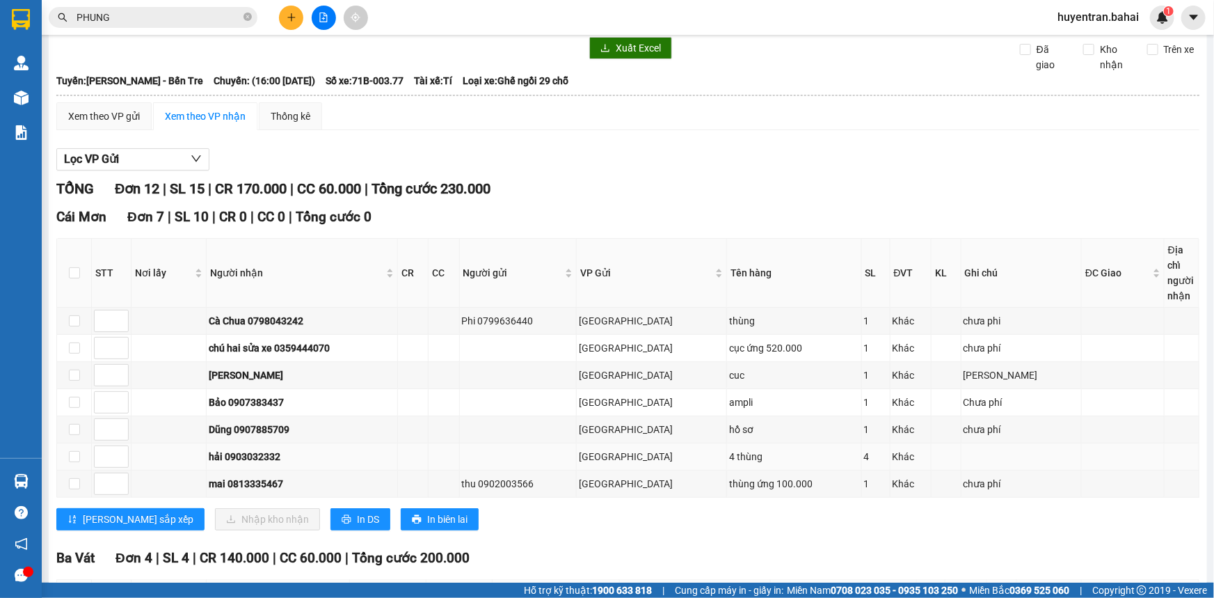
scroll to position [126, 0]
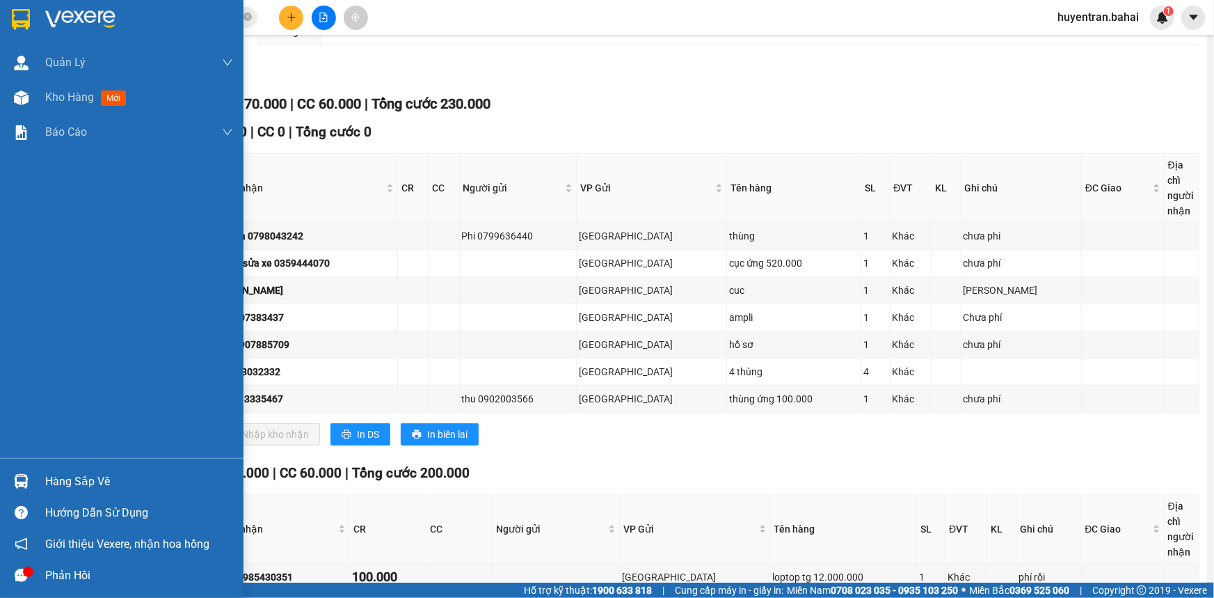
drag, startPoint x: 65, startPoint y: 479, endPoint x: 91, endPoint y: 480, distance: 26.4
click at [65, 479] on div "Hàng sắp về" at bounding box center [139, 481] width 188 height 21
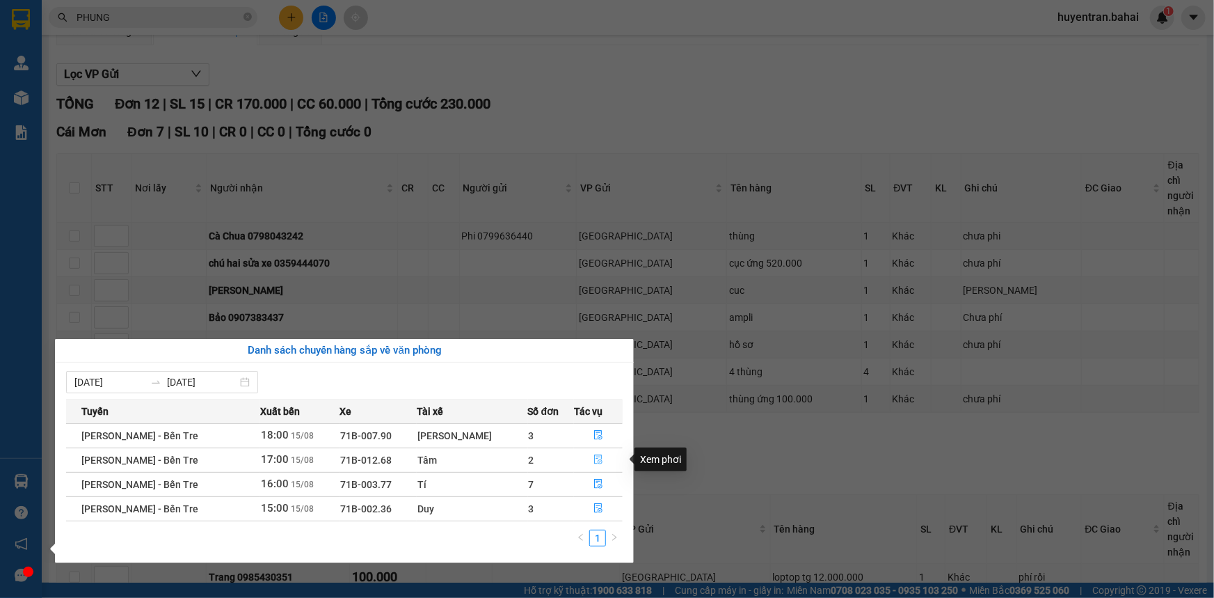
click at [593, 460] on icon "file-done" at bounding box center [598, 459] width 10 height 10
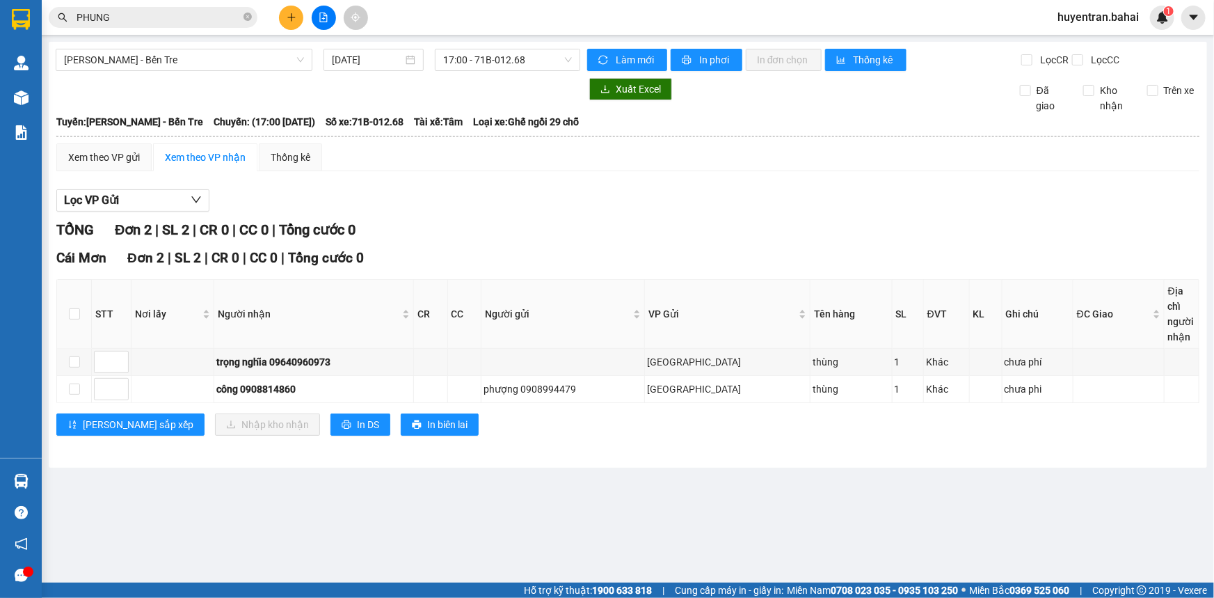
click at [64, 477] on main "[PERSON_NAME] - Bến Tre [DATE] 17:00 - 71B-012.68 Làm mới In phơi In đơn chọn T…" at bounding box center [607, 291] width 1214 height 582
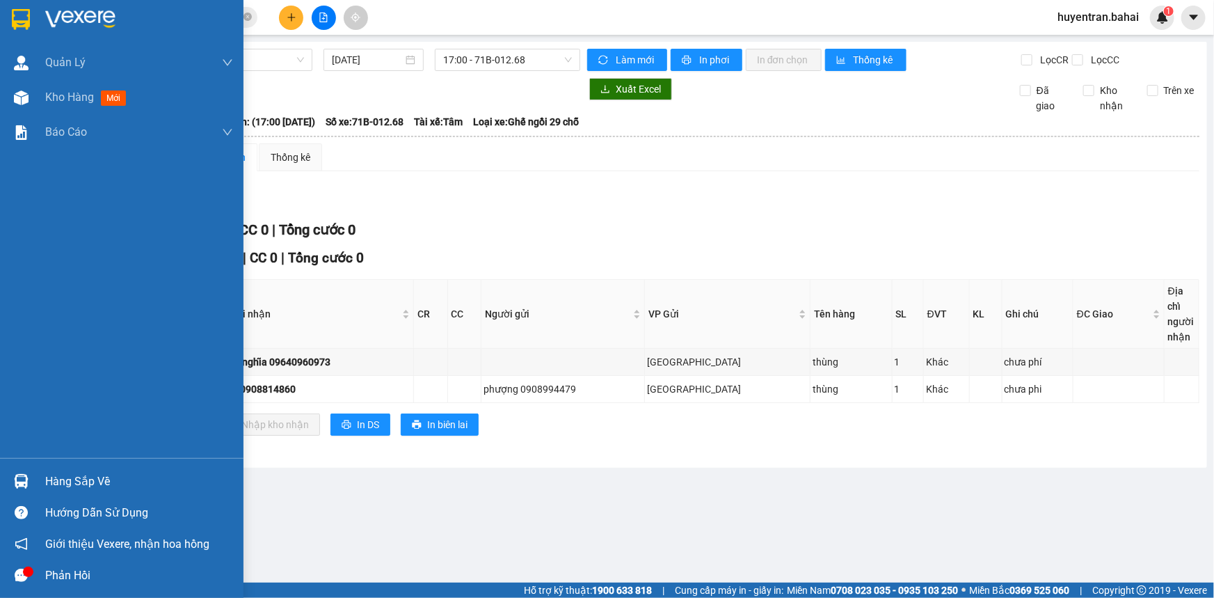
click at [69, 480] on div "Hàng sắp về" at bounding box center [139, 481] width 188 height 21
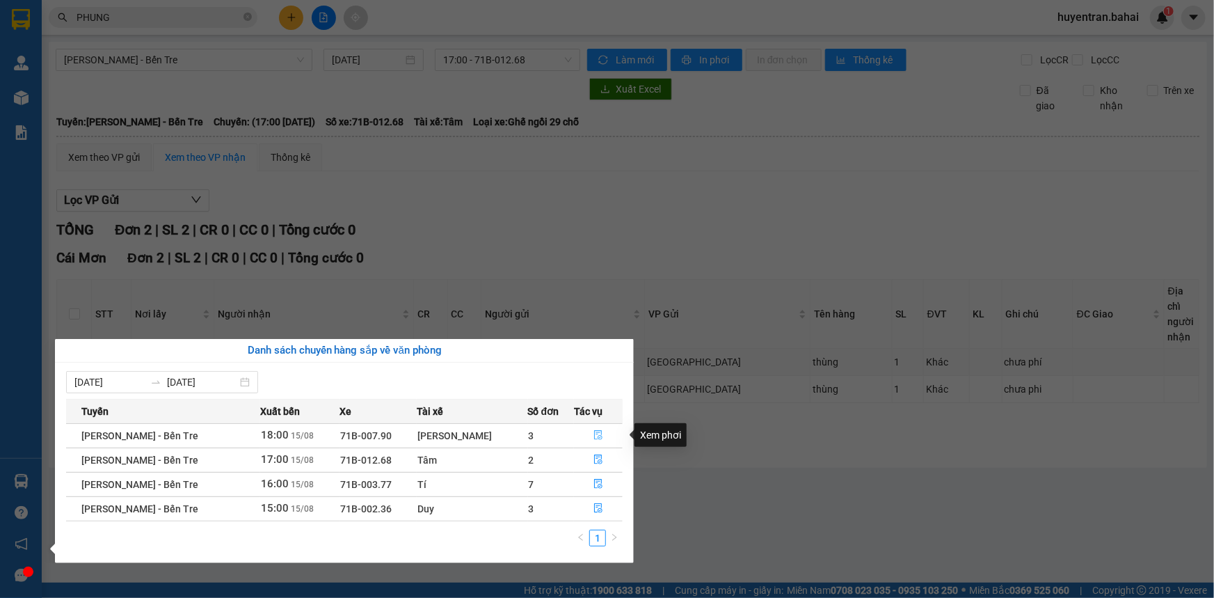
click at [598, 433] on icon "file-done" at bounding box center [598, 435] width 10 height 10
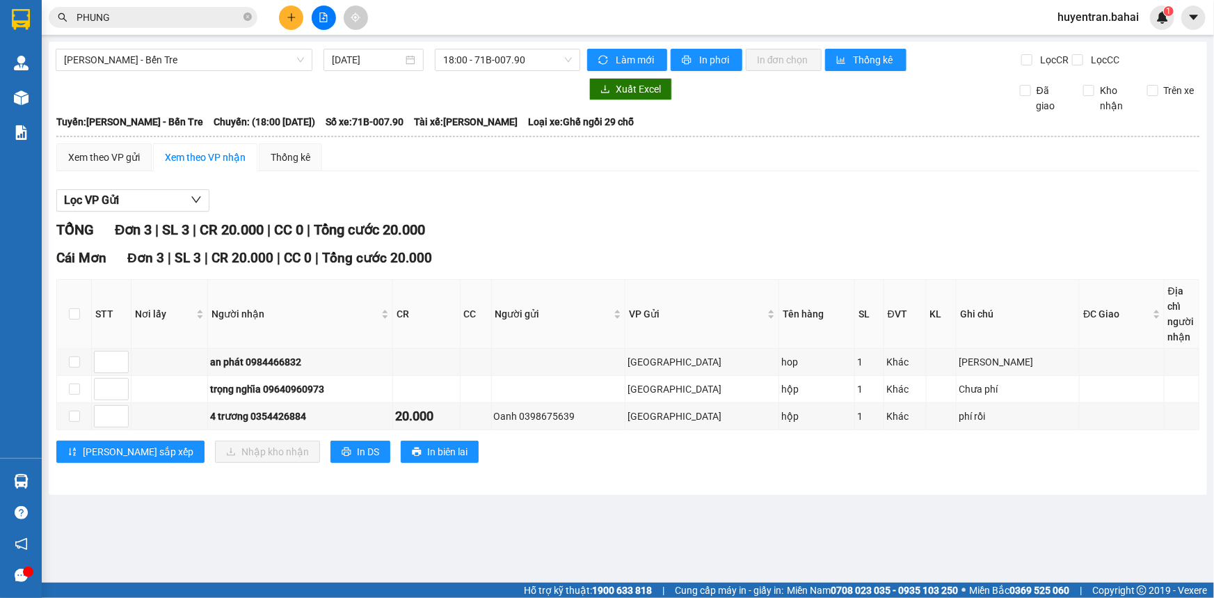
click at [63, 471] on div "Cái Mơn Đơn 3 | SL 3 | CR 20.000 | CC 0 | Tổng cước 20.000 STT Nơi lấy Người nh…" at bounding box center [627, 360] width 1143 height 225
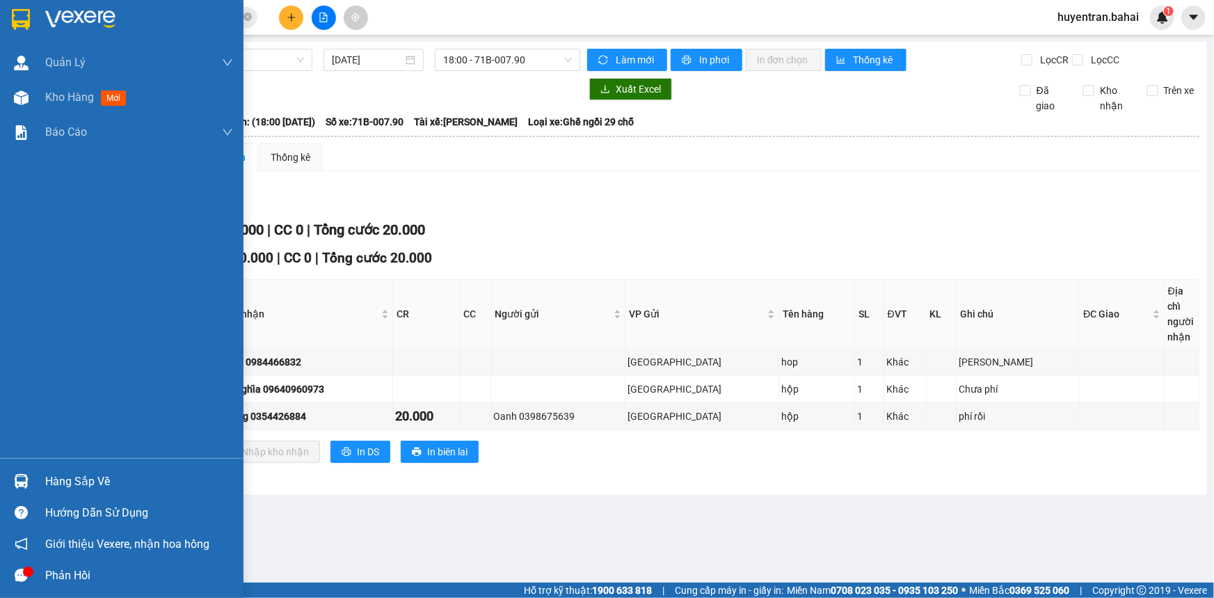
drag, startPoint x: 76, startPoint y: 474, endPoint x: 132, endPoint y: 512, distance: 68.1
click at [78, 474] on div "Hàng sắp về" at bounding box center [139, 481] width 188 height 21
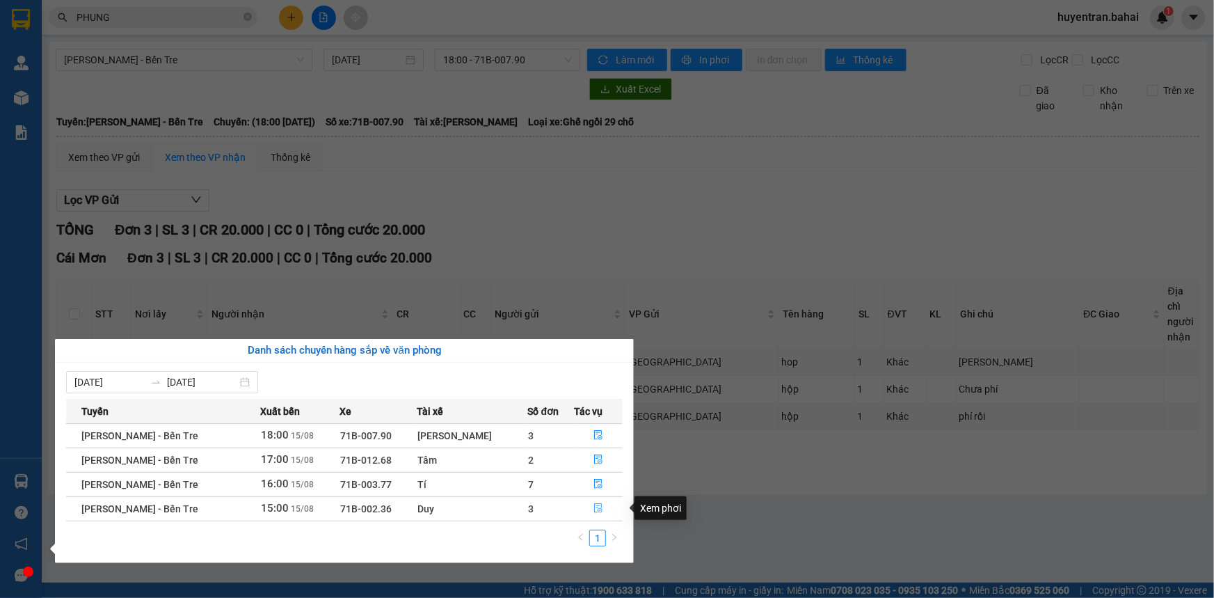
click at [593, 513] on span "file-done" at bounding box center [598, 508] width 10 height 11
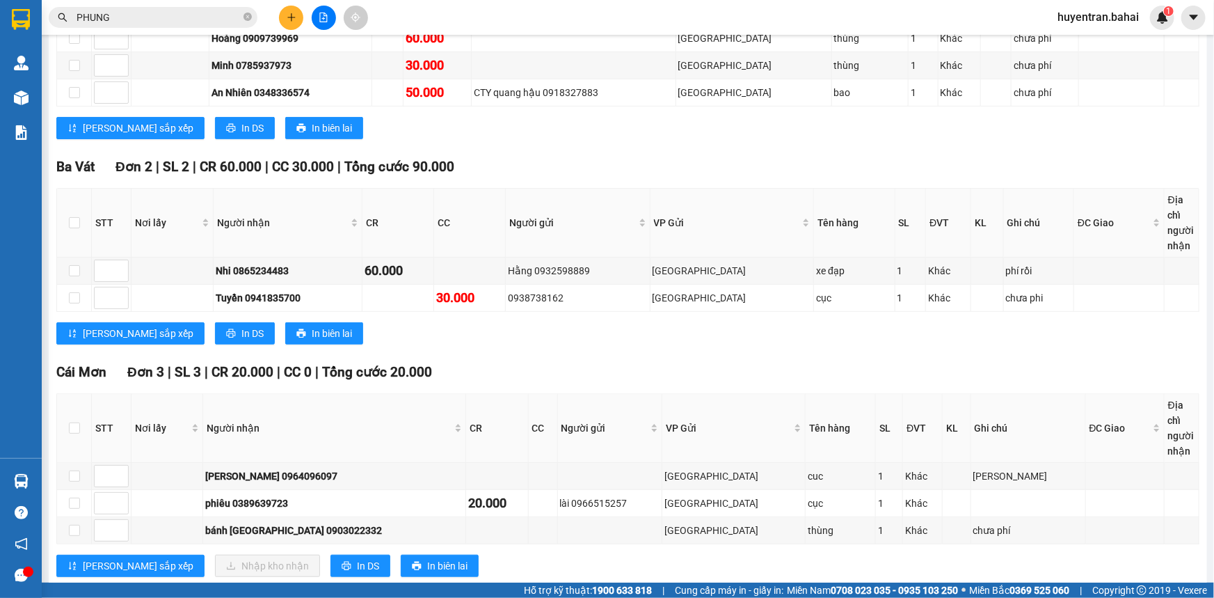
scroll to position [381, 0]
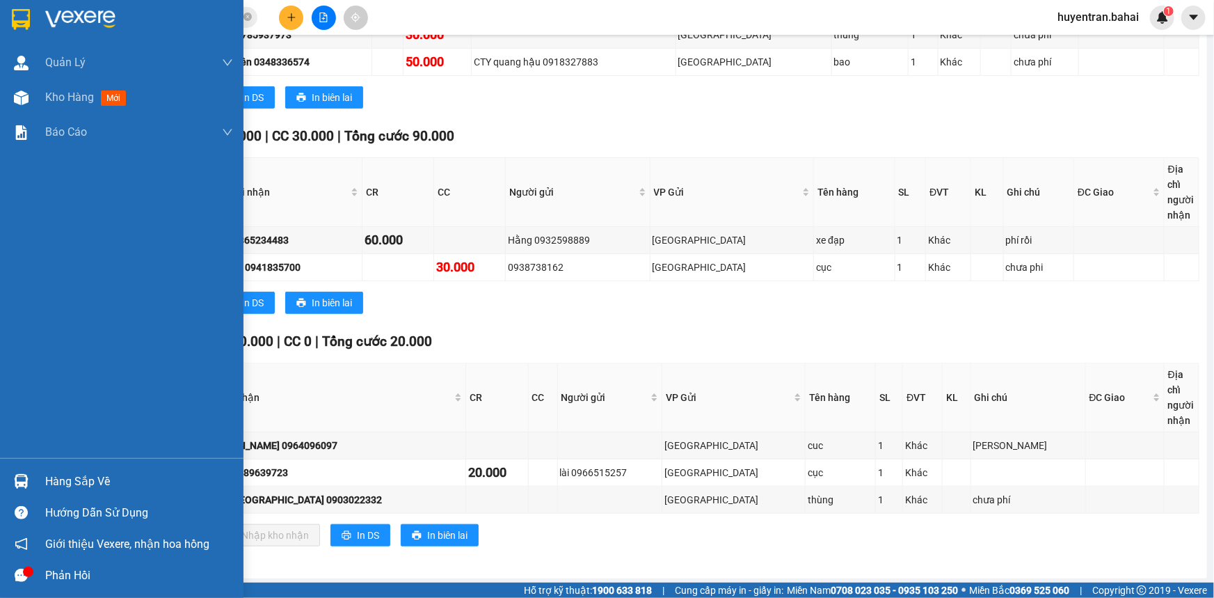
click at [56, 482] on div "Hàng sắp về" at bounding box center [139, 481] width 188 height 21
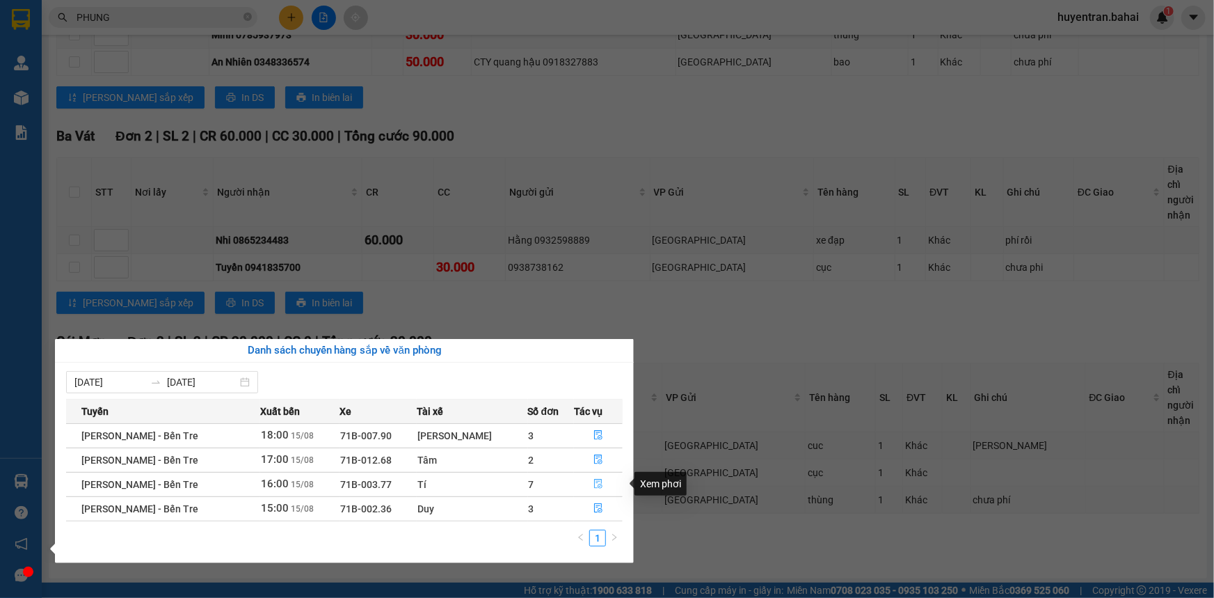
drag, startPoint x: 587, startPoint y: 484, endPoint x: 598, endPoint y: 482, distance: 10.5
click at [593, 482] on button "button" at bounding box center [598, 484] width 47 height 22
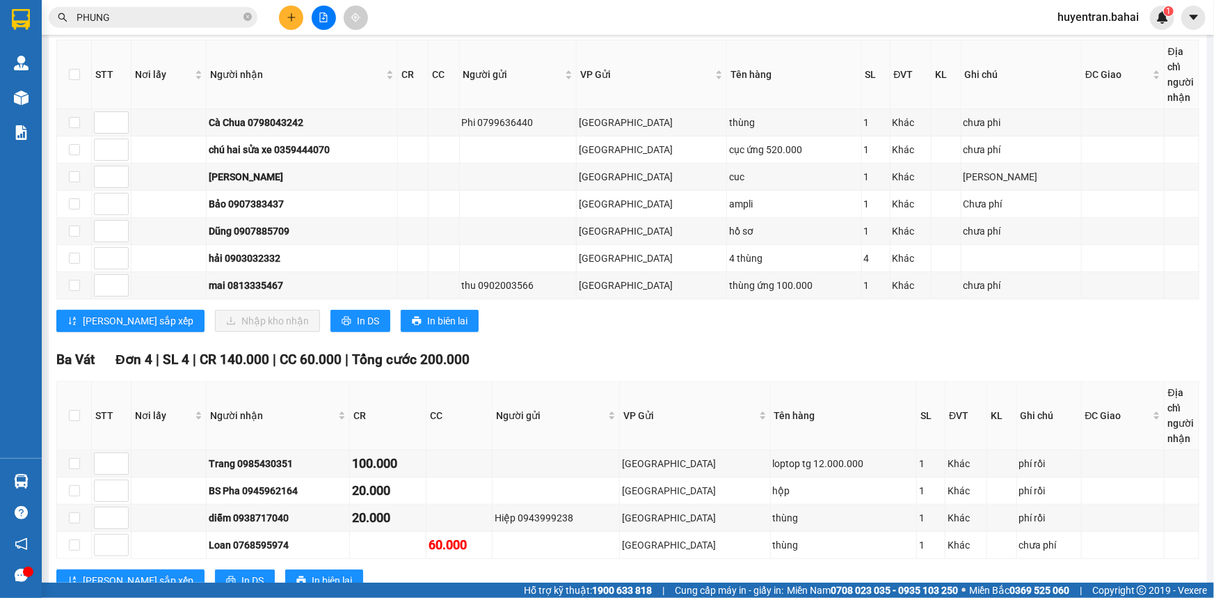
scroll to position [209, 0]
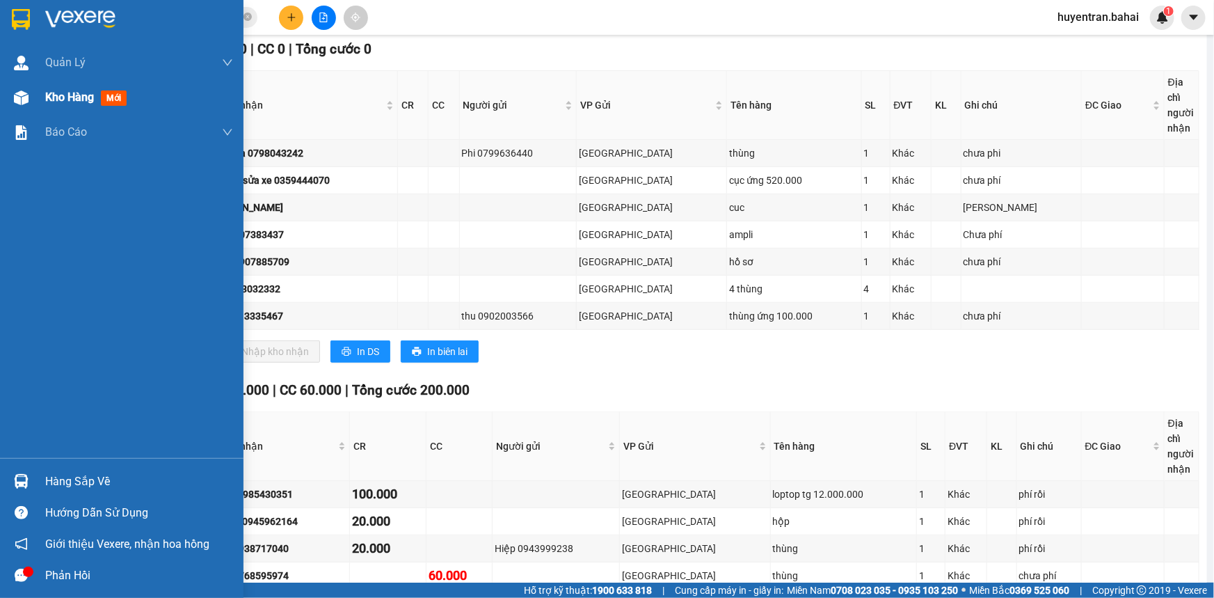
click at [110, 98] on span "mới" at bounding box center [114, 97] width 26 height 15
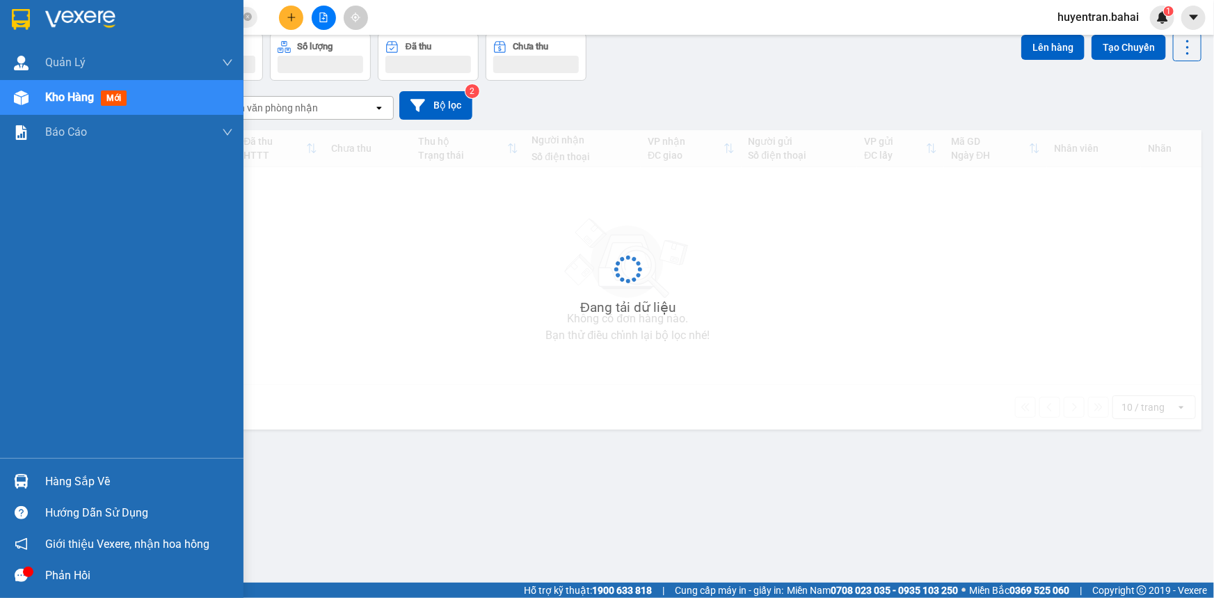
scroll to position [63, 0]
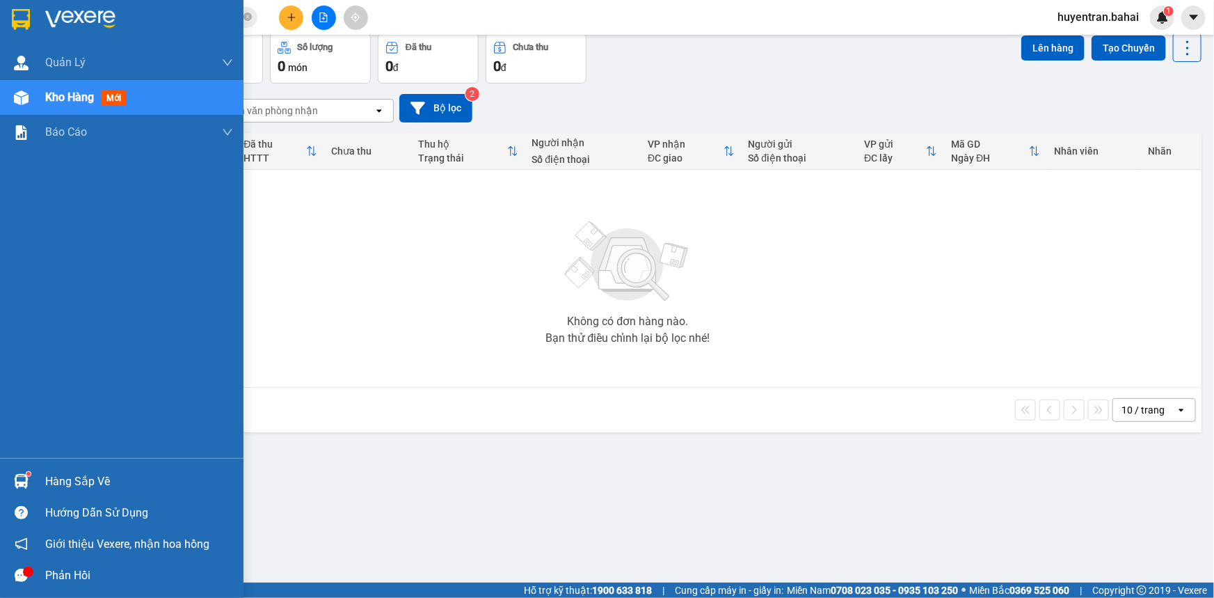
click at [86, 483] on div "Hàng sắp về" at bounding box center [139, 481] width 188 height 21
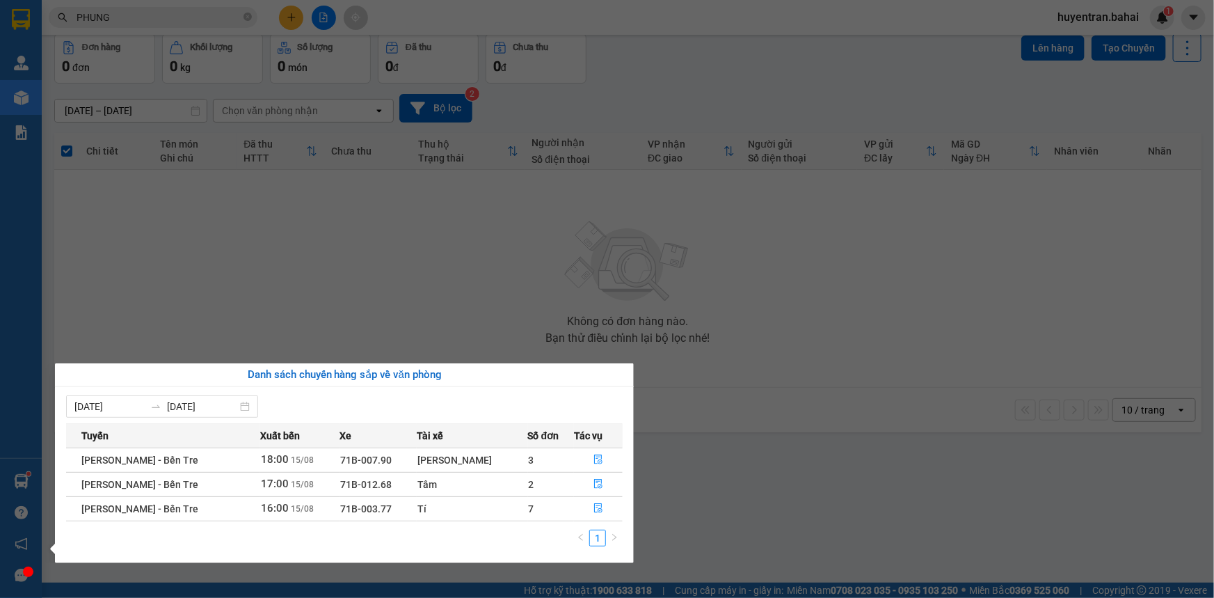
click at [755, 549] on section "Kết quả tìm kiếm ( 895 ) Bộ lọc Mã ĐH Trạng thái Món hàng Thu hộ Tổng cước Chưa…" at bounding box center [607, 299] width 1214 height 598
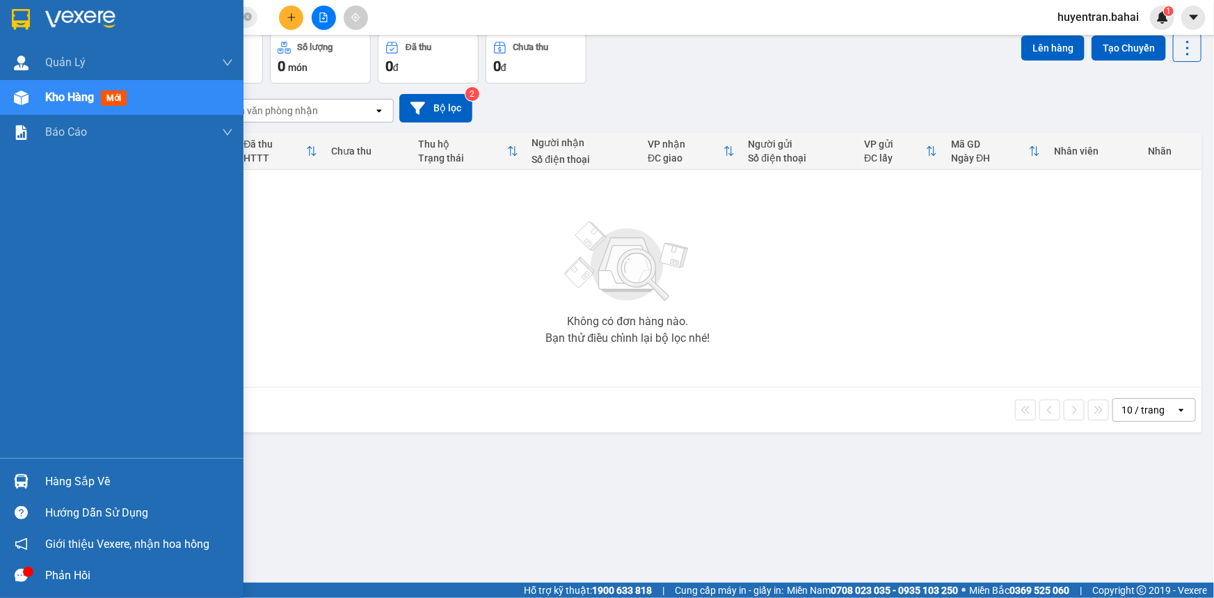
click at [61, 481] on div "Hàng sắp về" at bounding box center [139, 481] width 188 height 21
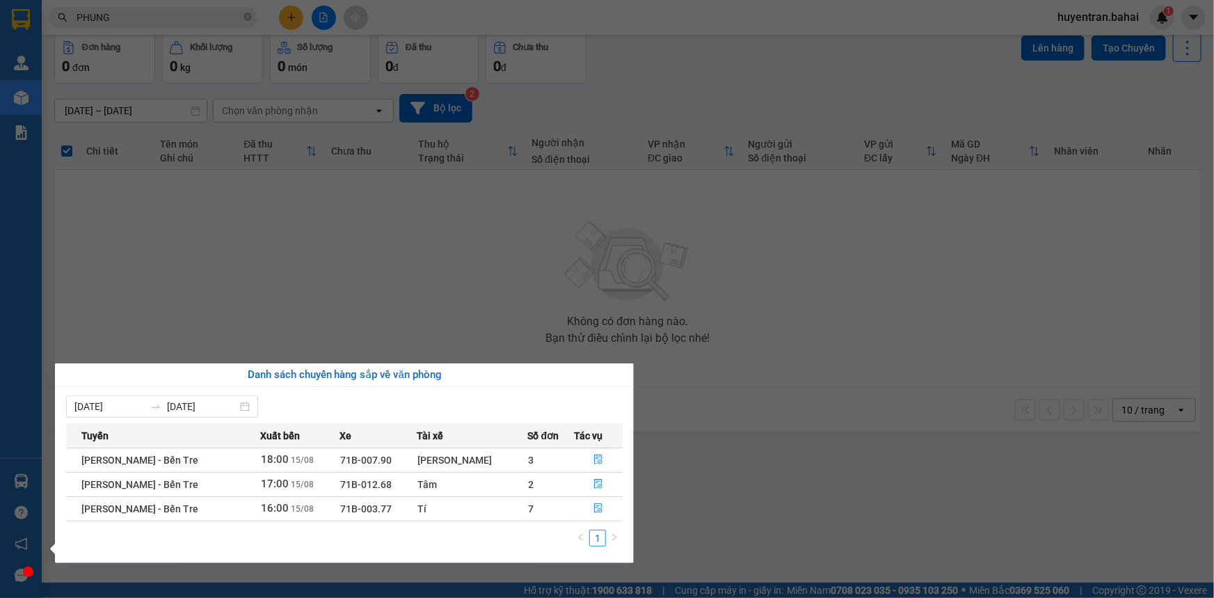
click at [104, 308] on section "Kết quả tìm kiếm ( 895 ) Bộ lọc Mã ĐH Trạng thái Món hàng Thu hộ Tổng cước Chưa…" at bounding box center [607, 299] width 1214 height 598
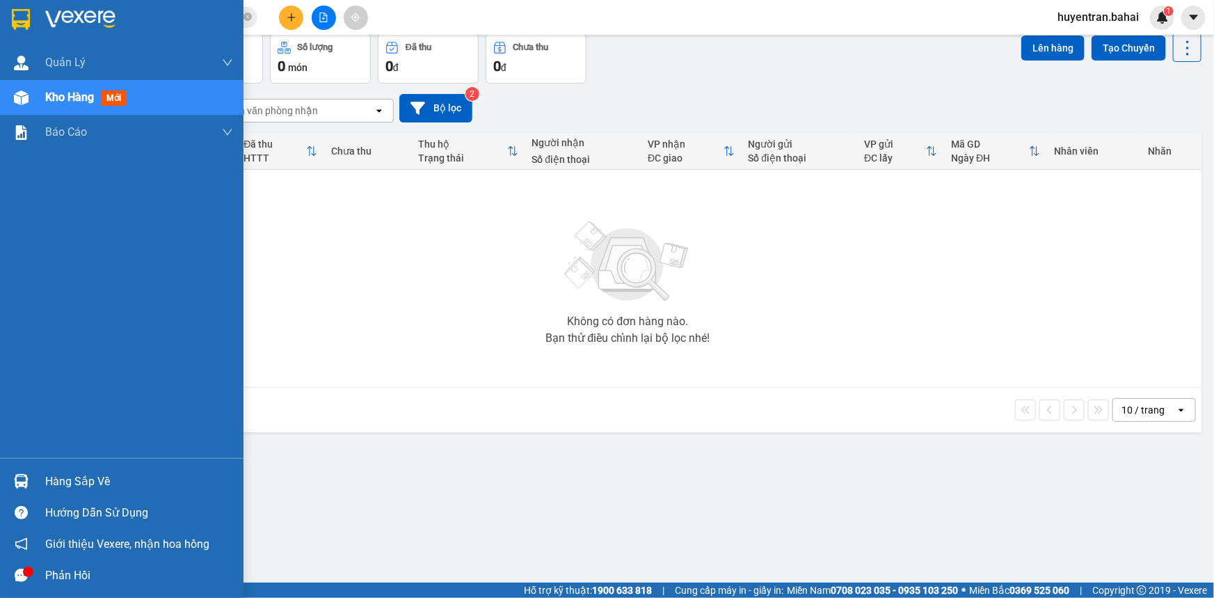
click at [78, 96] on span "Kho hàng" at bounding box center [69, 96] width 49 height 13
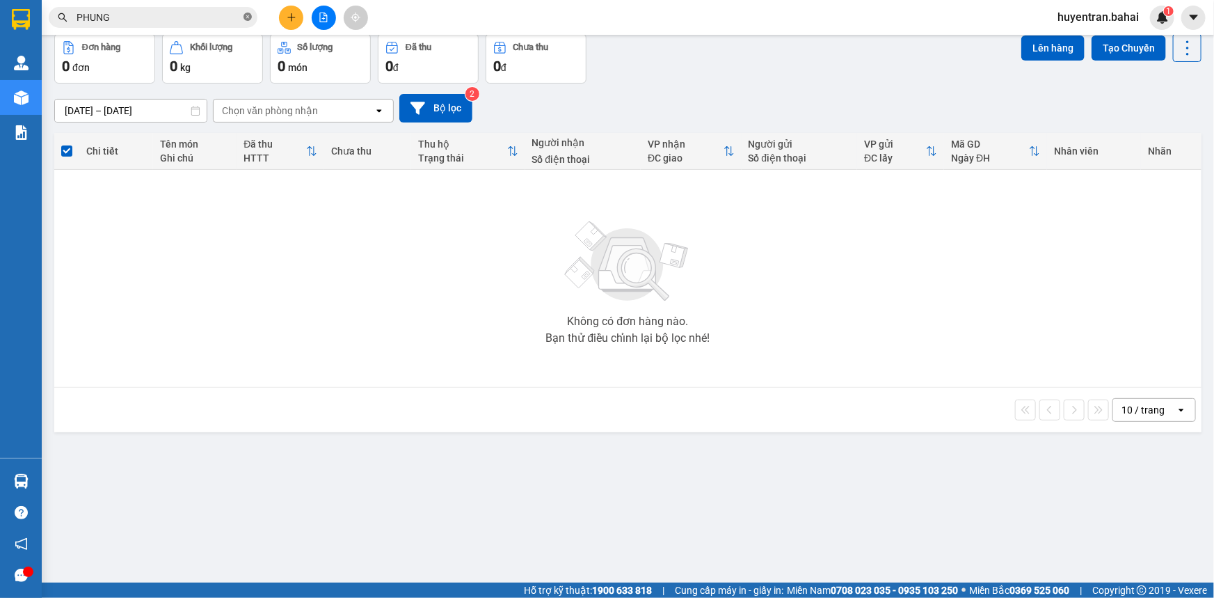
click at [248, 13] on icon "close-circle" at bounding box center [247, 17] width 8 height 8
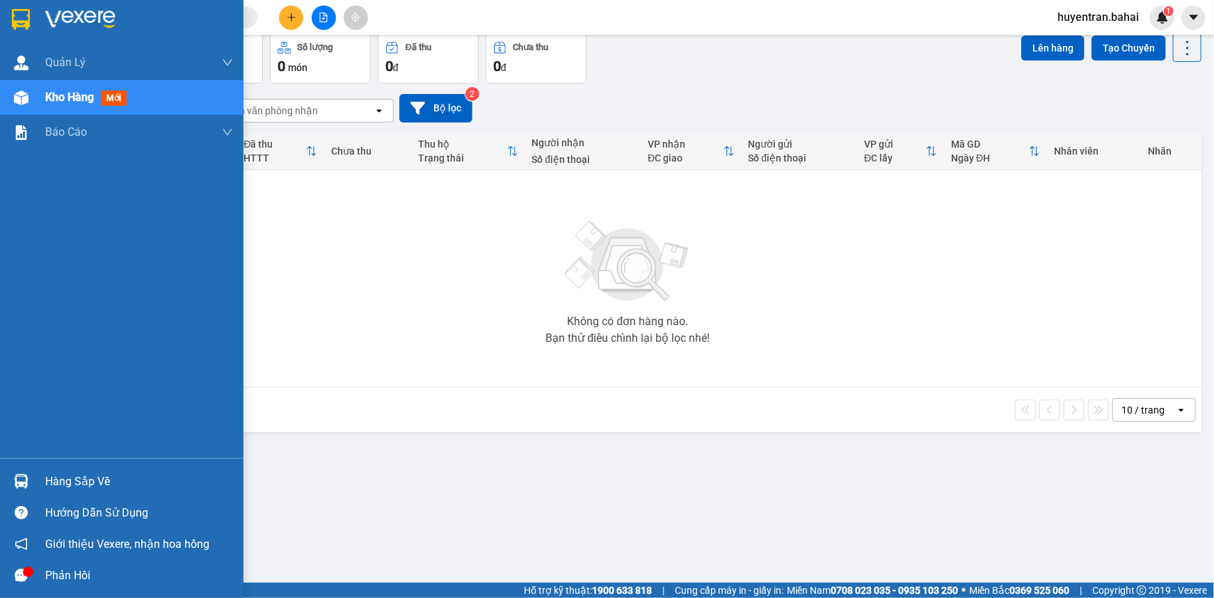
click at [86, 483] on div "Hàng sắp về" at bounding box center [139, 481] width 188 height 21
